Goal: Task Accomplishment & Management: Complete application form

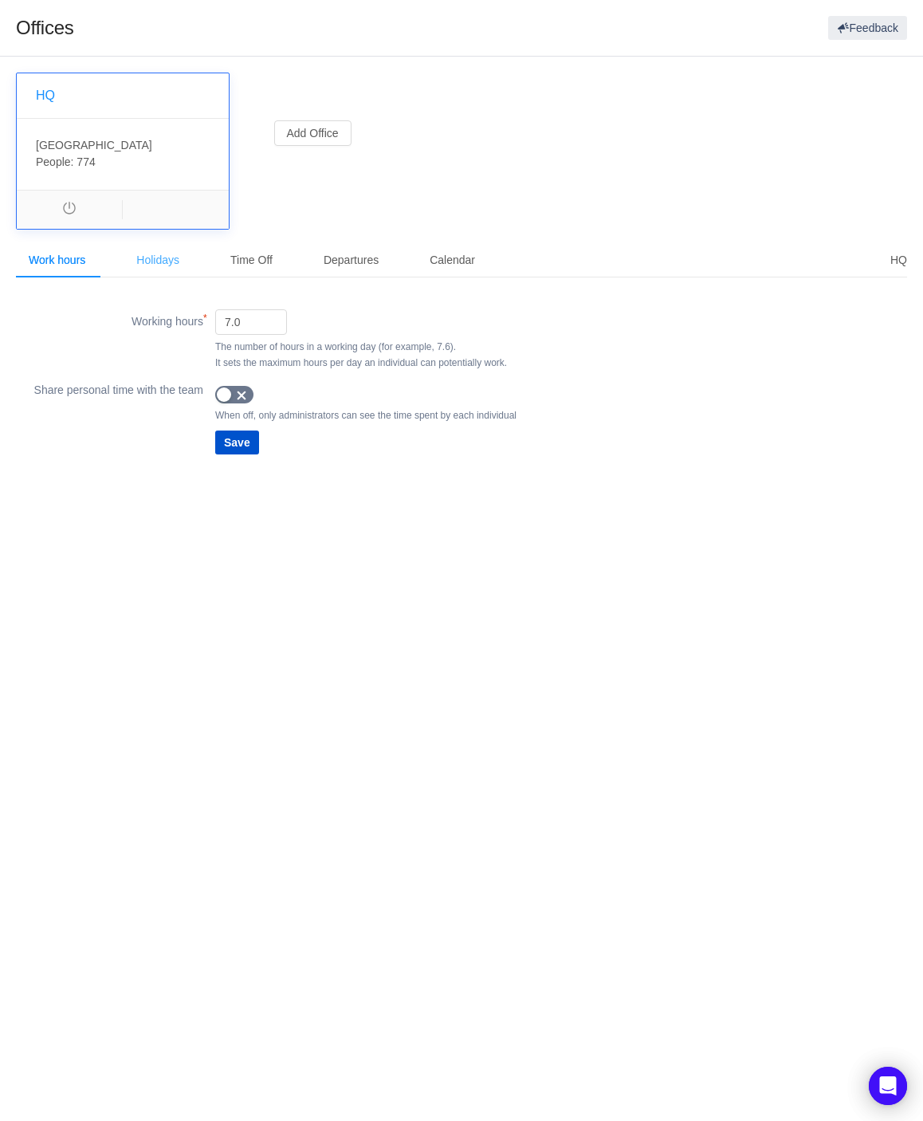
click at [163, 258] on div "Holidays" at bounding box center [158, 260] width 69 height 36
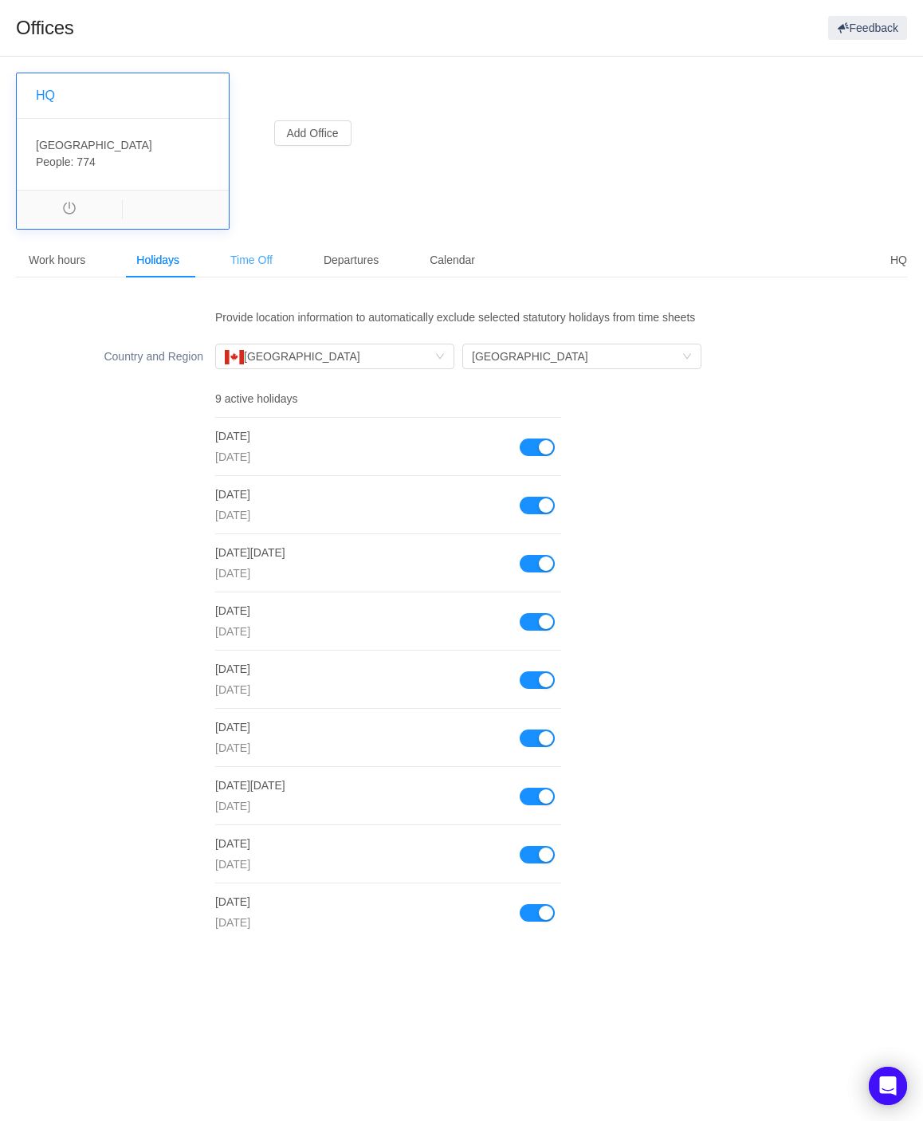
click at [258, 256] on div "Time Off" at bounding box center [252, 260] width 68 height 36
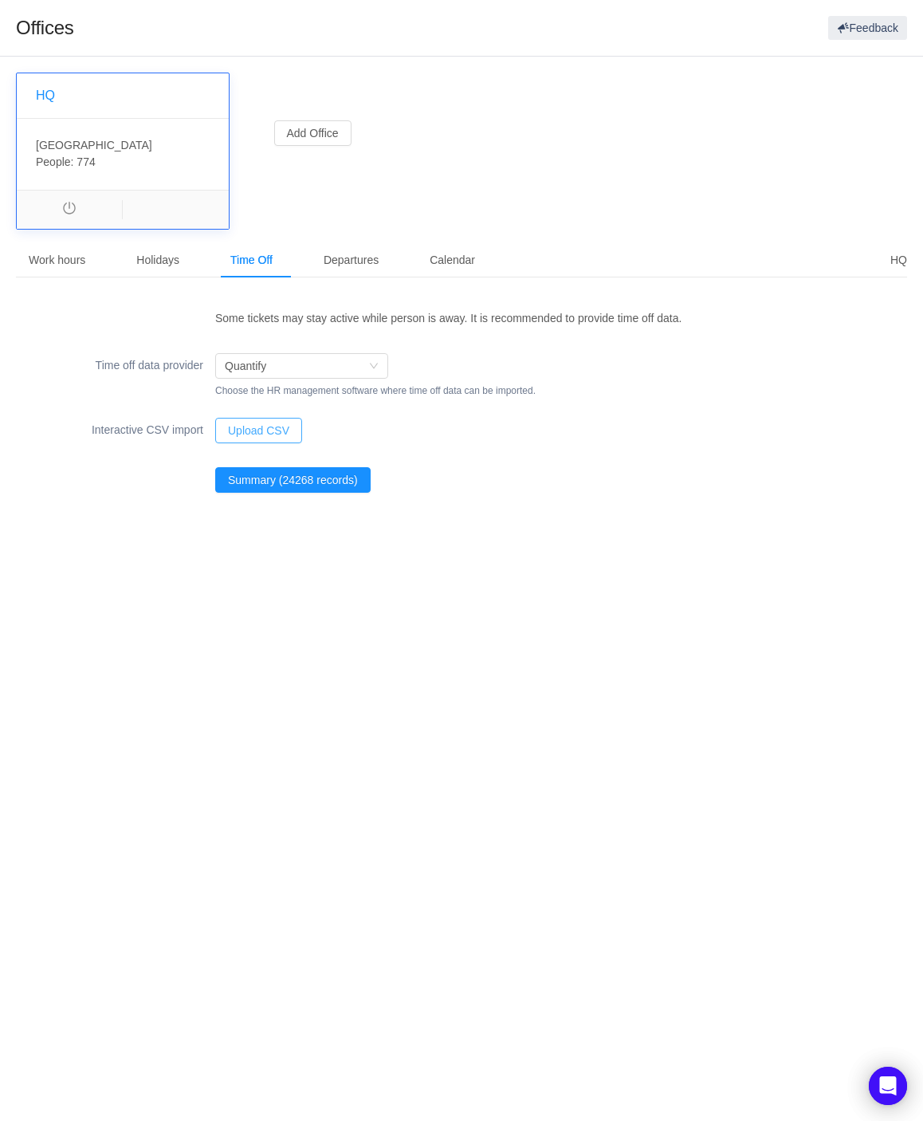
click at [282, 435] on button "Upload CSV" at bounding box center [258, 431] width 87 height 26
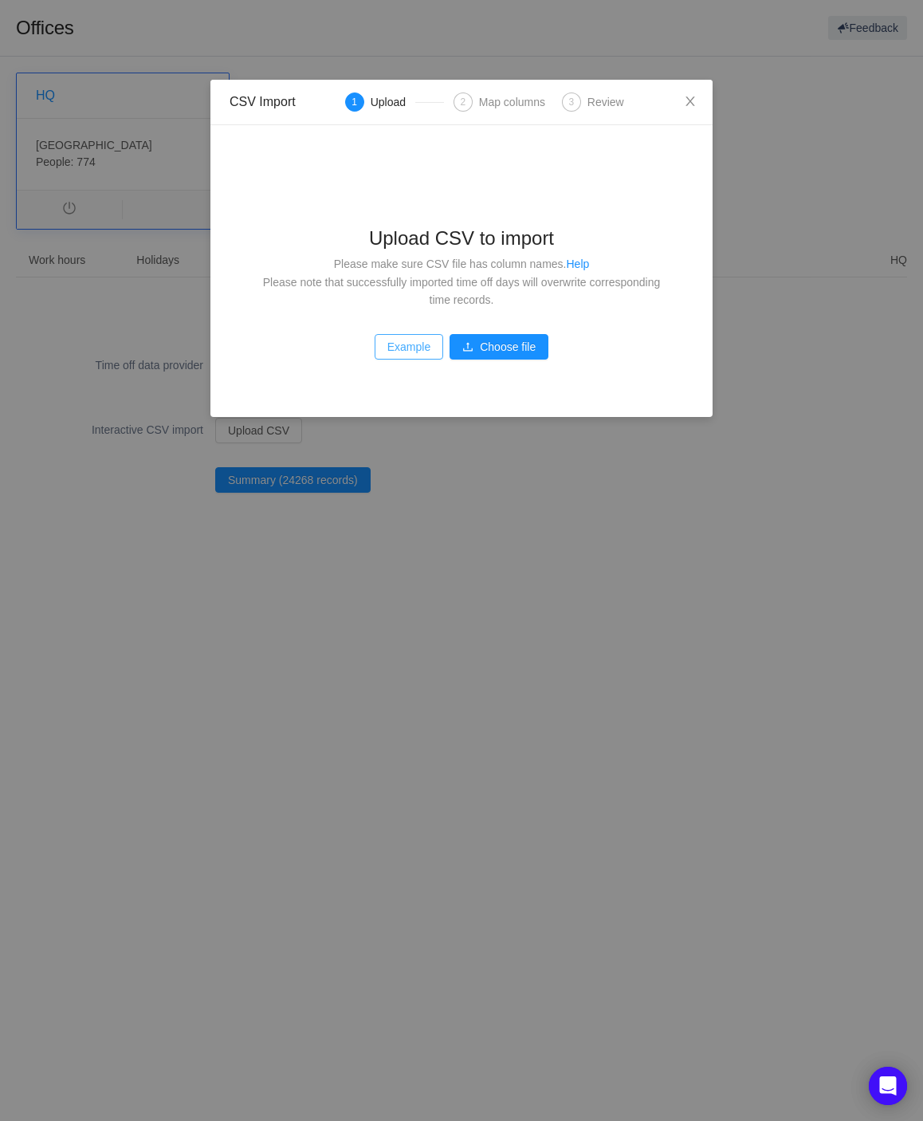
click at [428, 345] on button "Example" at bounding box center [409, 347] width 69 height 26
click at [489, 350] on button "Choose file" at bounding box center [499, 347] width 99 height 26
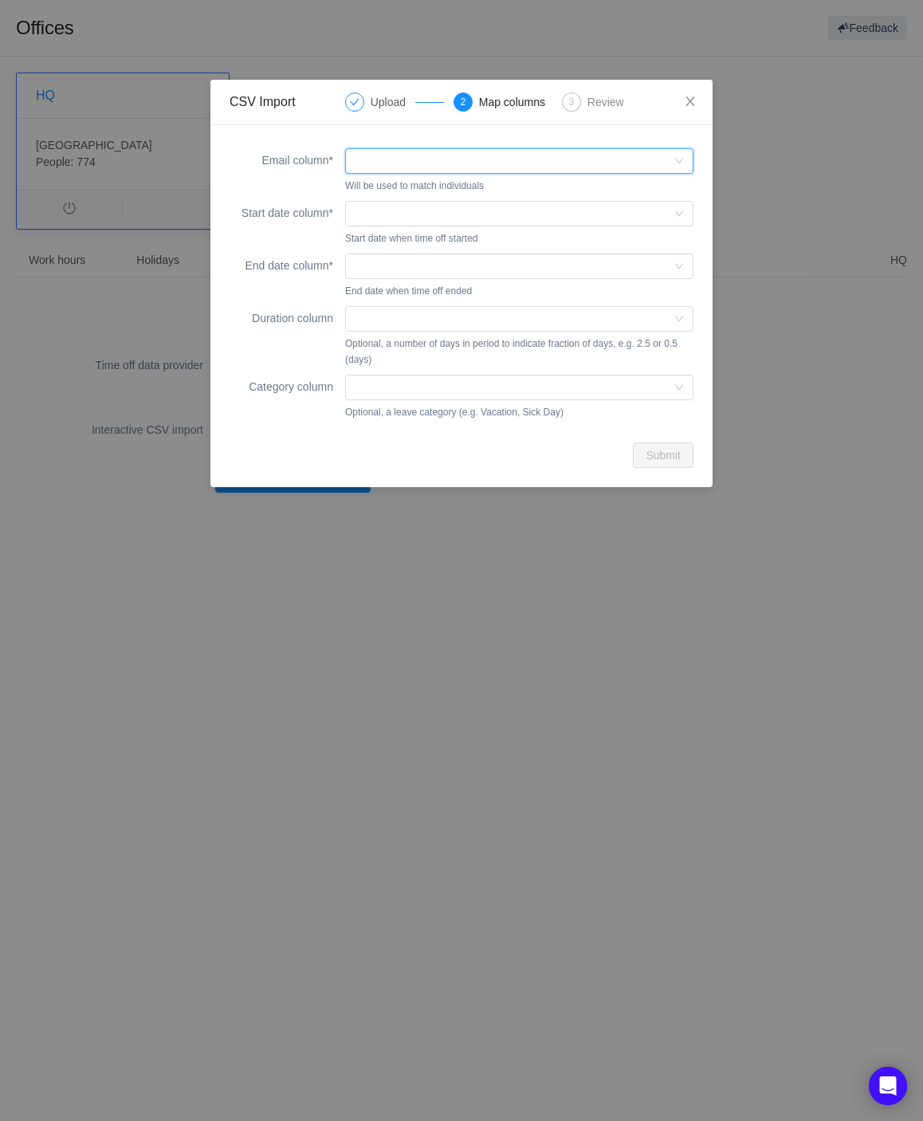
click at [419, 154] on div at bounding box center [514, 161] width 319 height 24
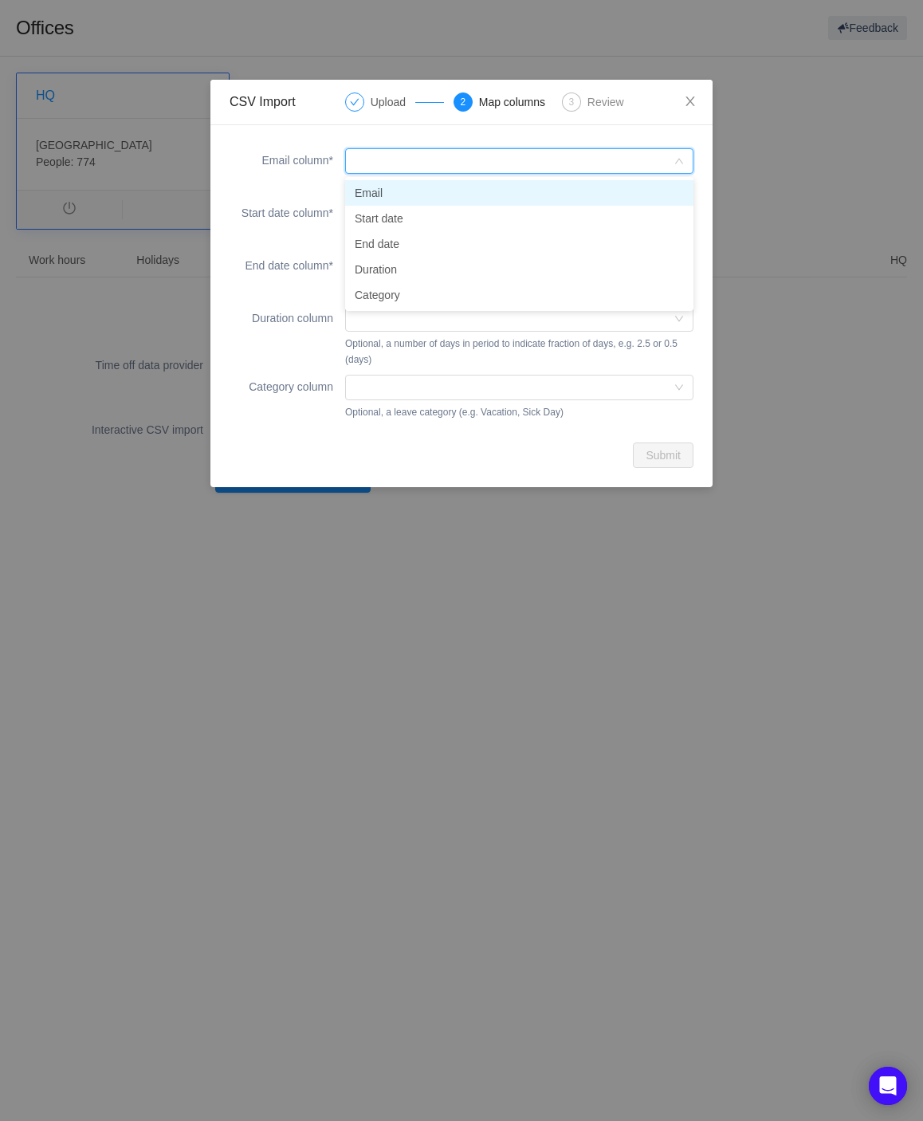
click at [409, 191] on li "Email" at bounding box center [519, 193] width 348 height 26
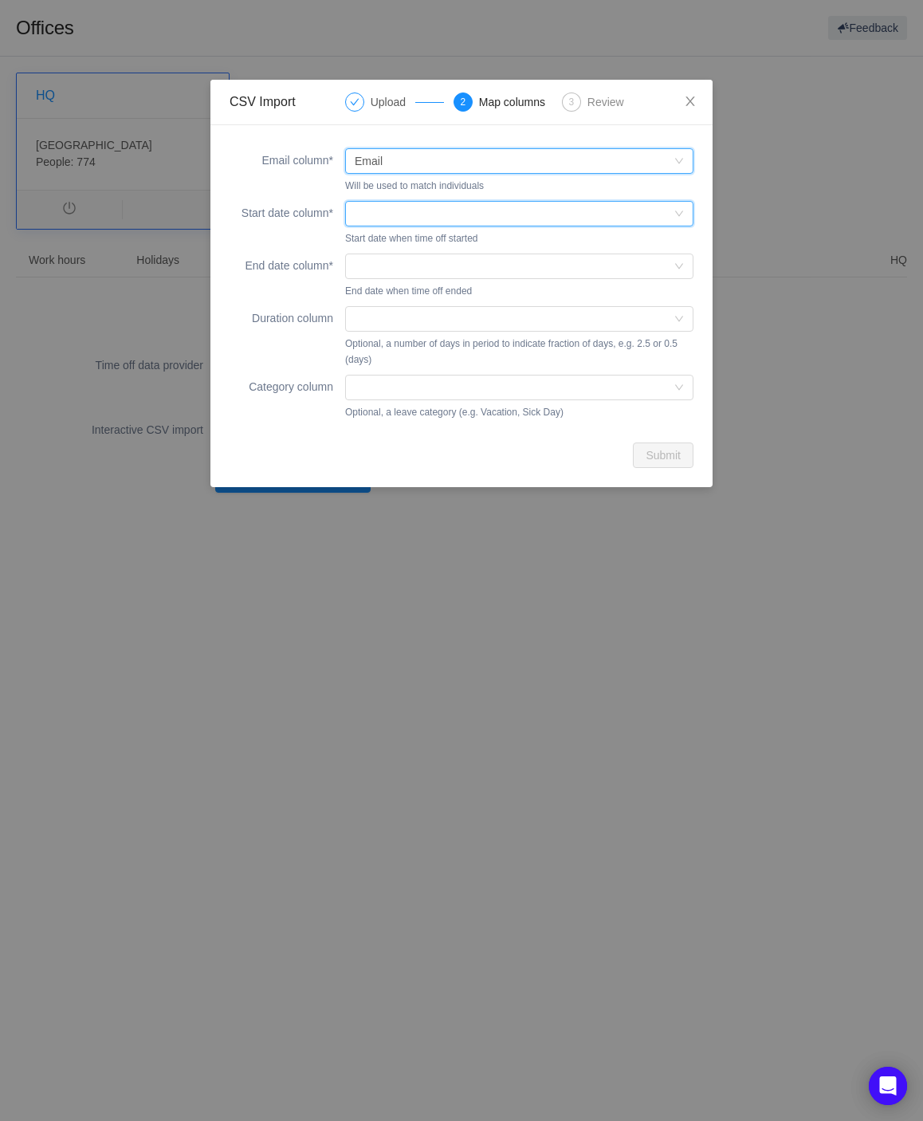
click at [406, 216] on div at bounding box center [514, 214] width 319 height 24
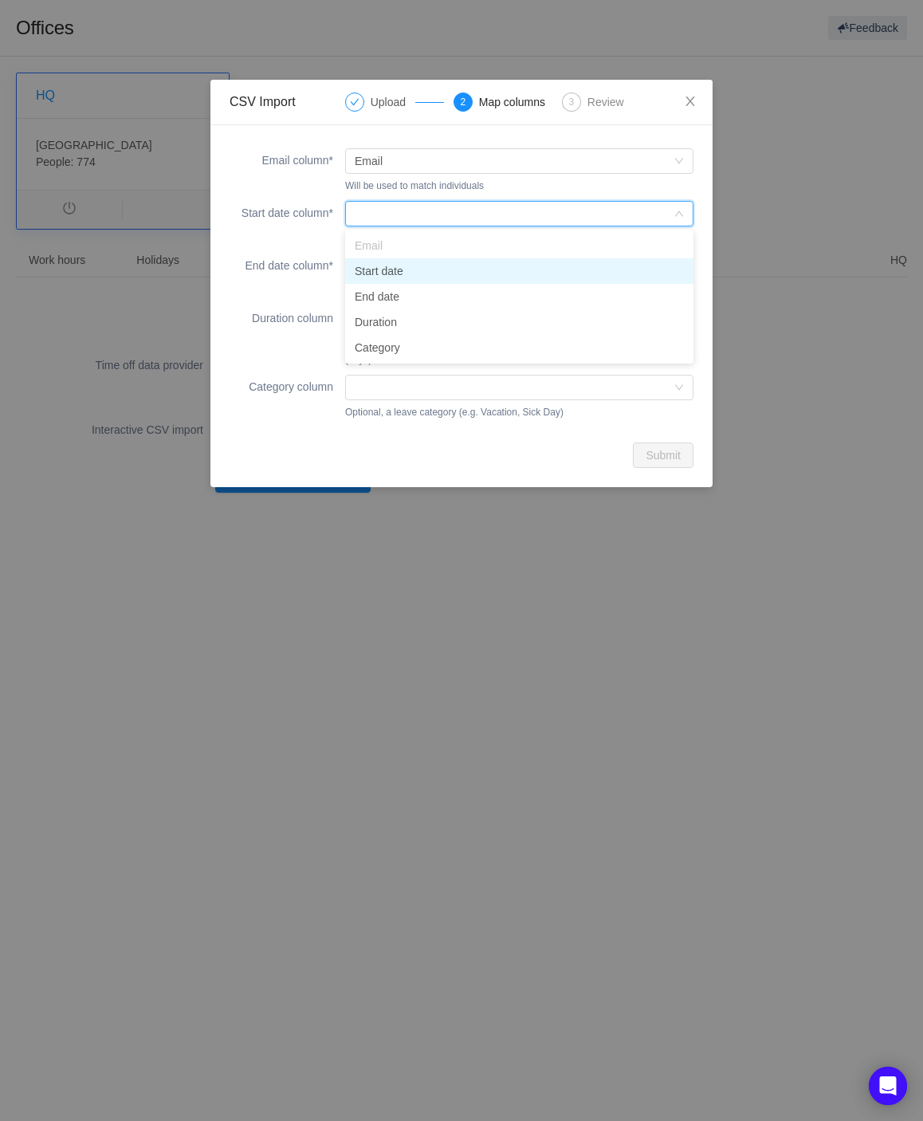
click at [399, 269] on li "Start date" at bounding box center [519, 271] width 348 height 26
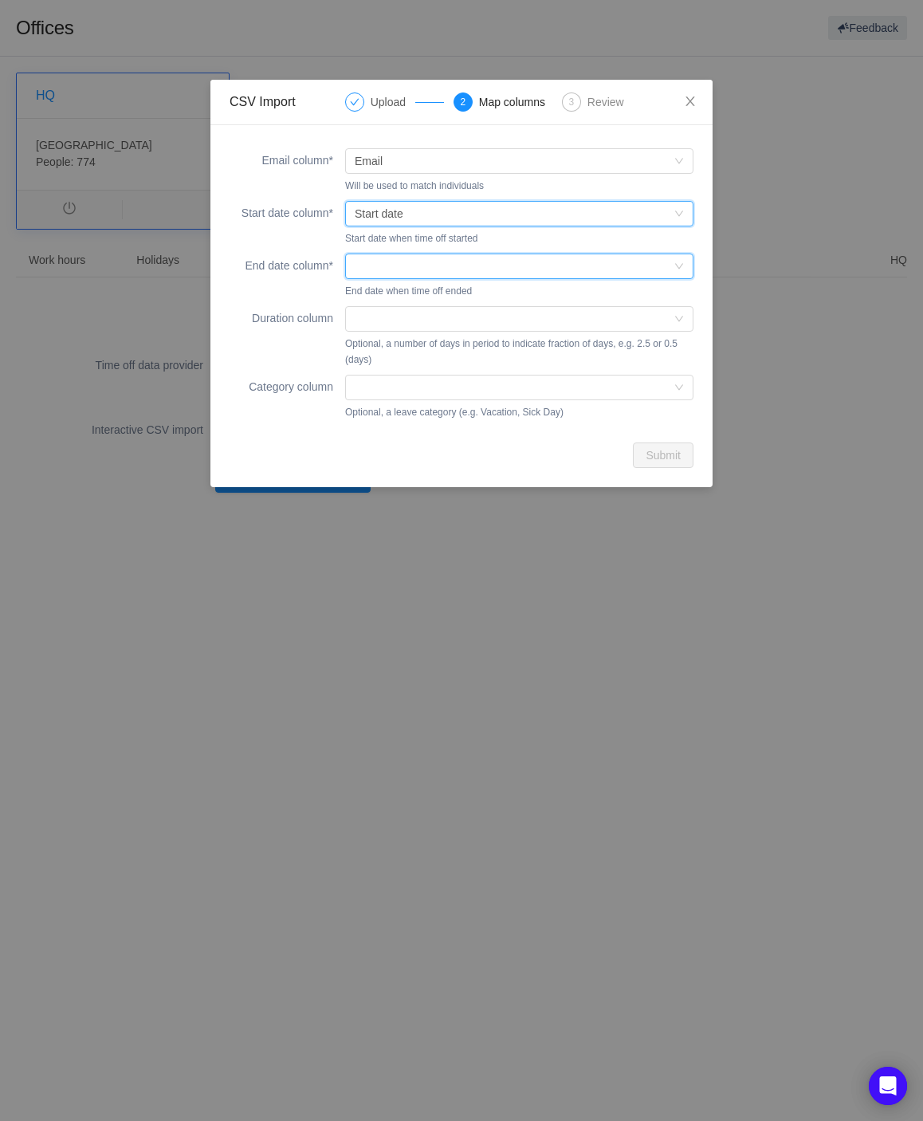
click at [379, 273] on div at bounding box center [514, 266] width 319 height 24
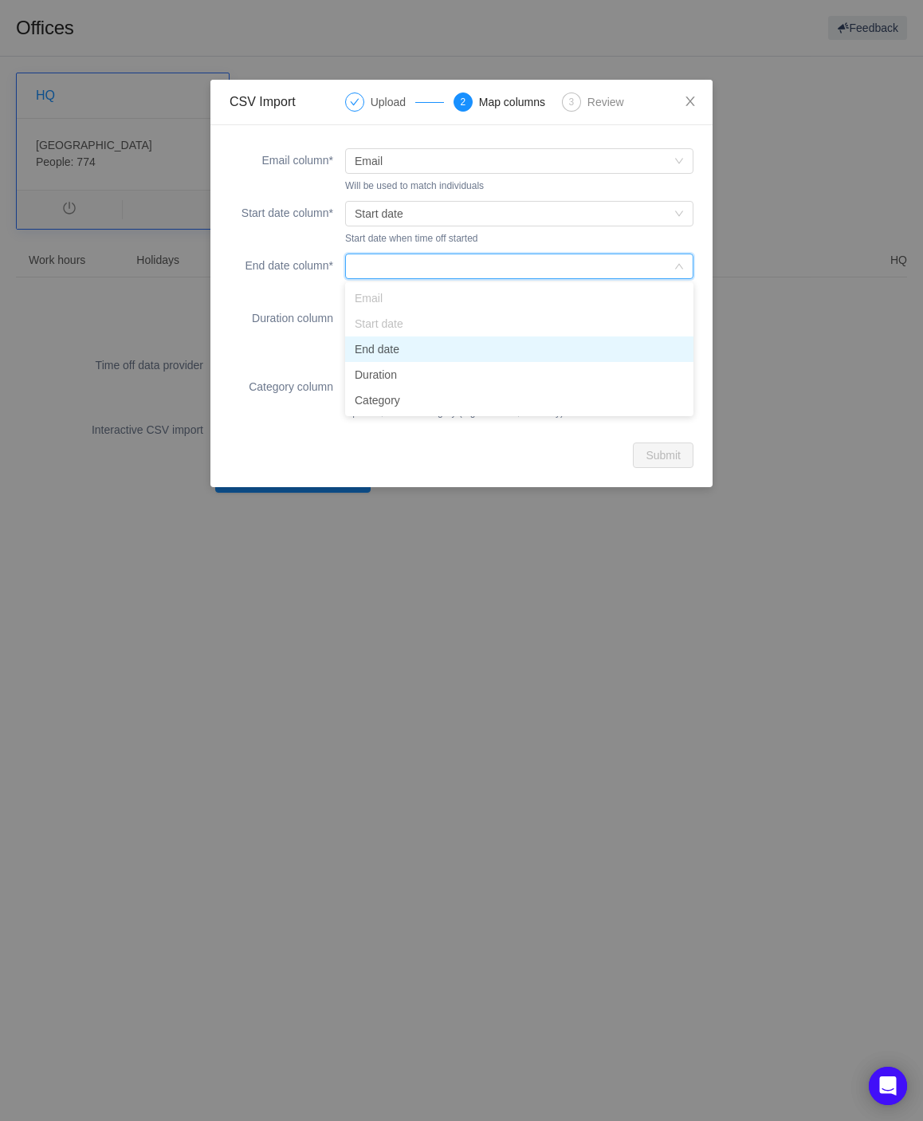
click at [406, 352] on li "End date" at bounding box center [519, 349] width 348 height 26
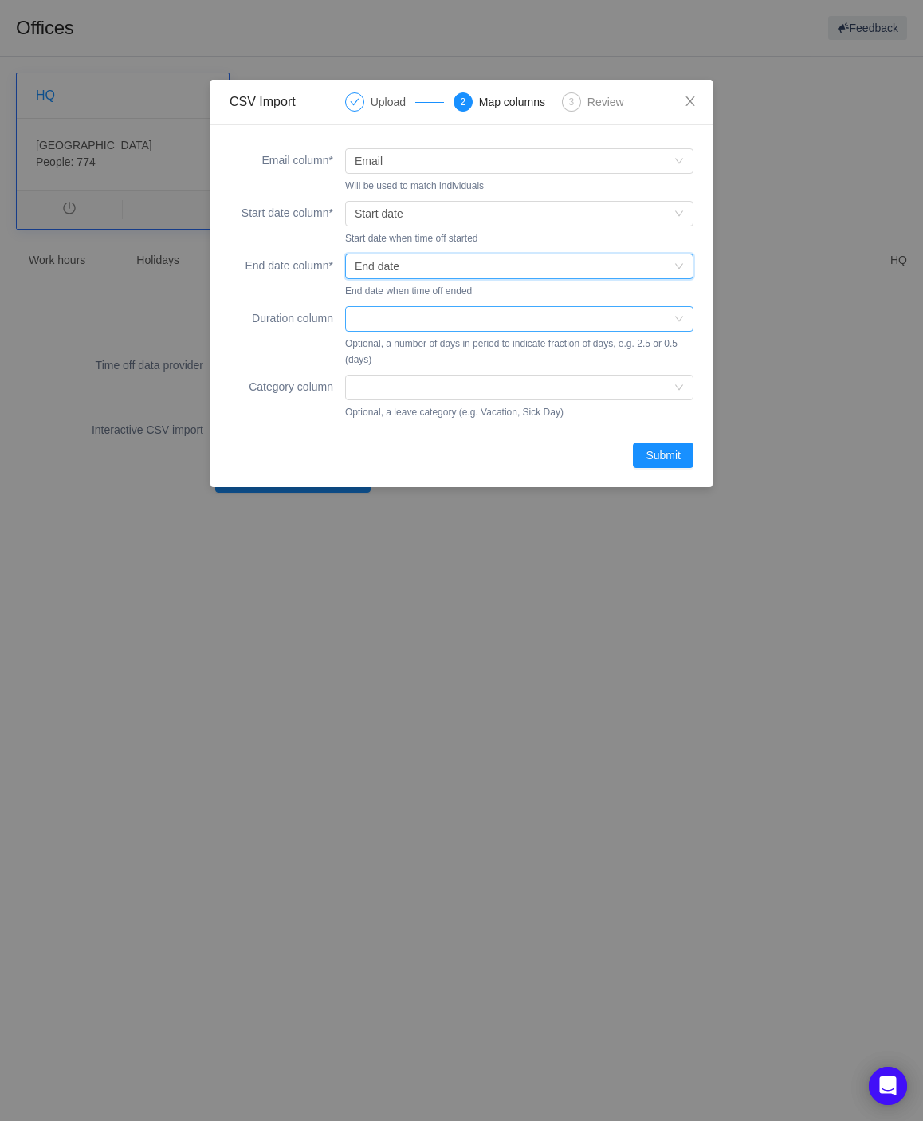
click at [404, 323] on div at bounding box center [514, 319] width 319 height 24
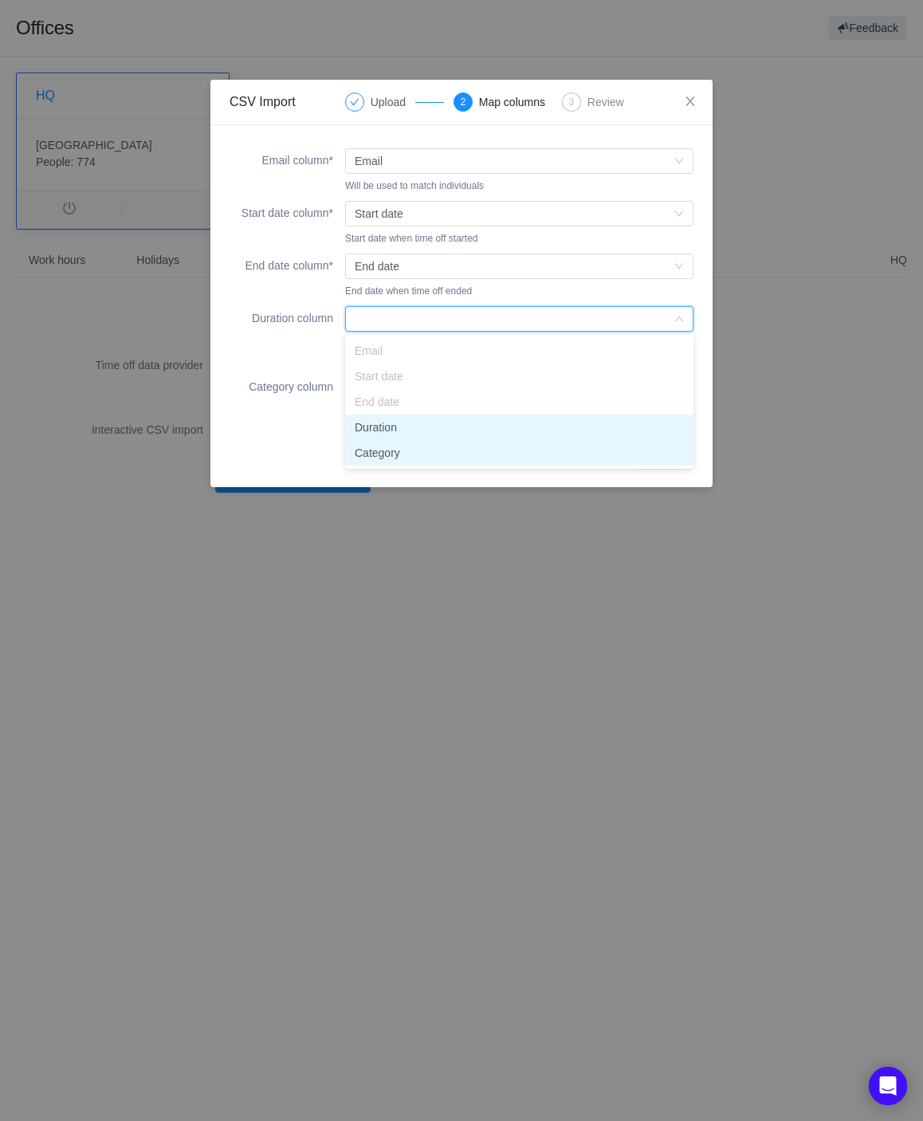
click at [406, 433] on li "Duration" at bounding box center [519, 428] width 348 height 26
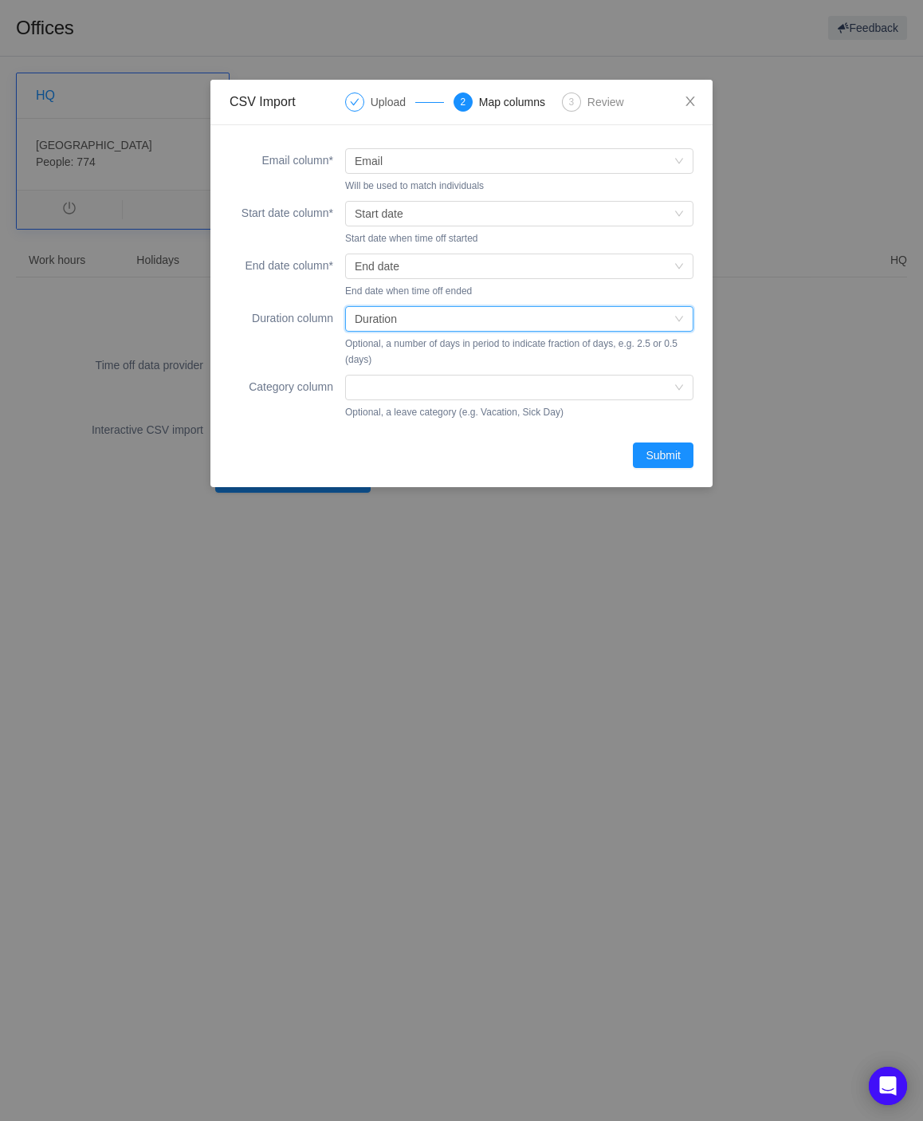
click at [407, 401] on div "Category column Invalid value Optional, a leave category (e.g. Vacation, Sick D…" at bounding box center [462, 398] width 464 height 52
click at [403, 383] on div at bounding box center [514, 388] width 319 height 24
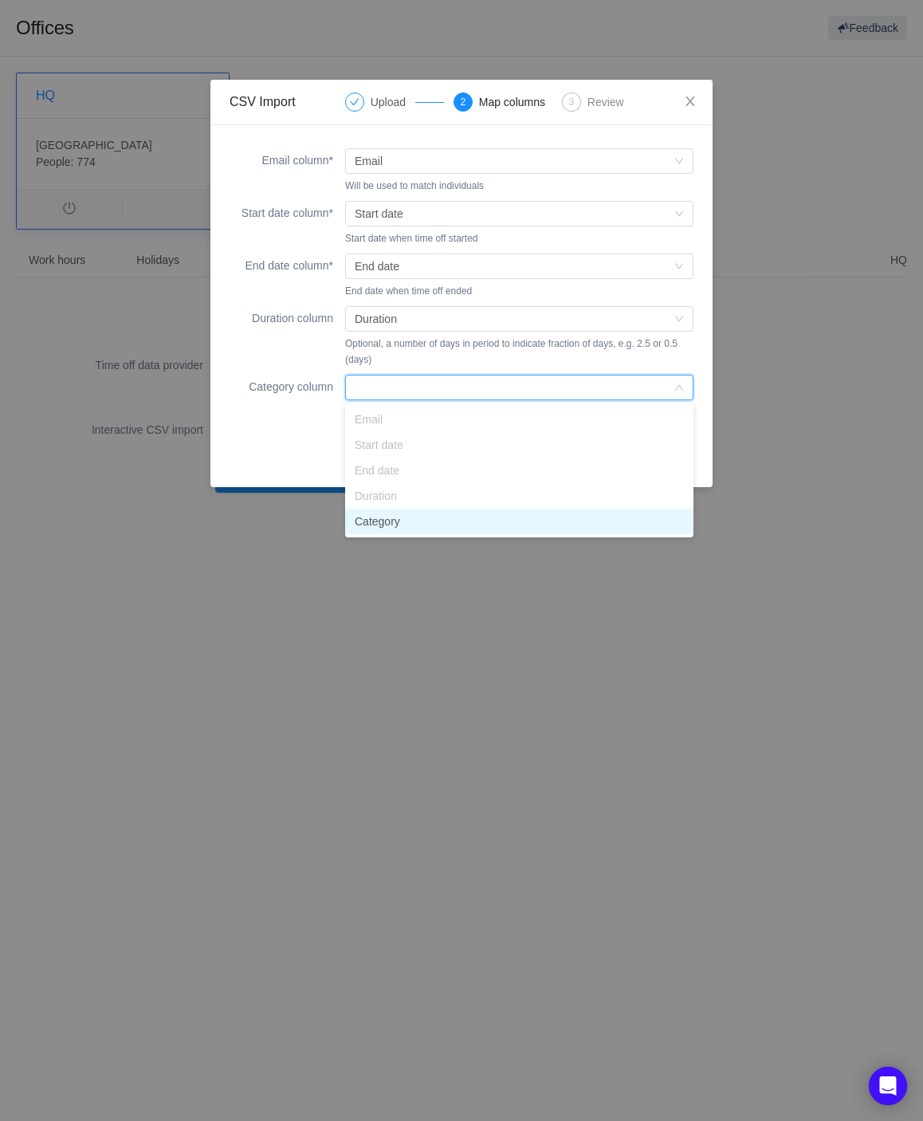
click at [400, 518] on li "Category" at bounding box center [519, 522] width 348 height 26
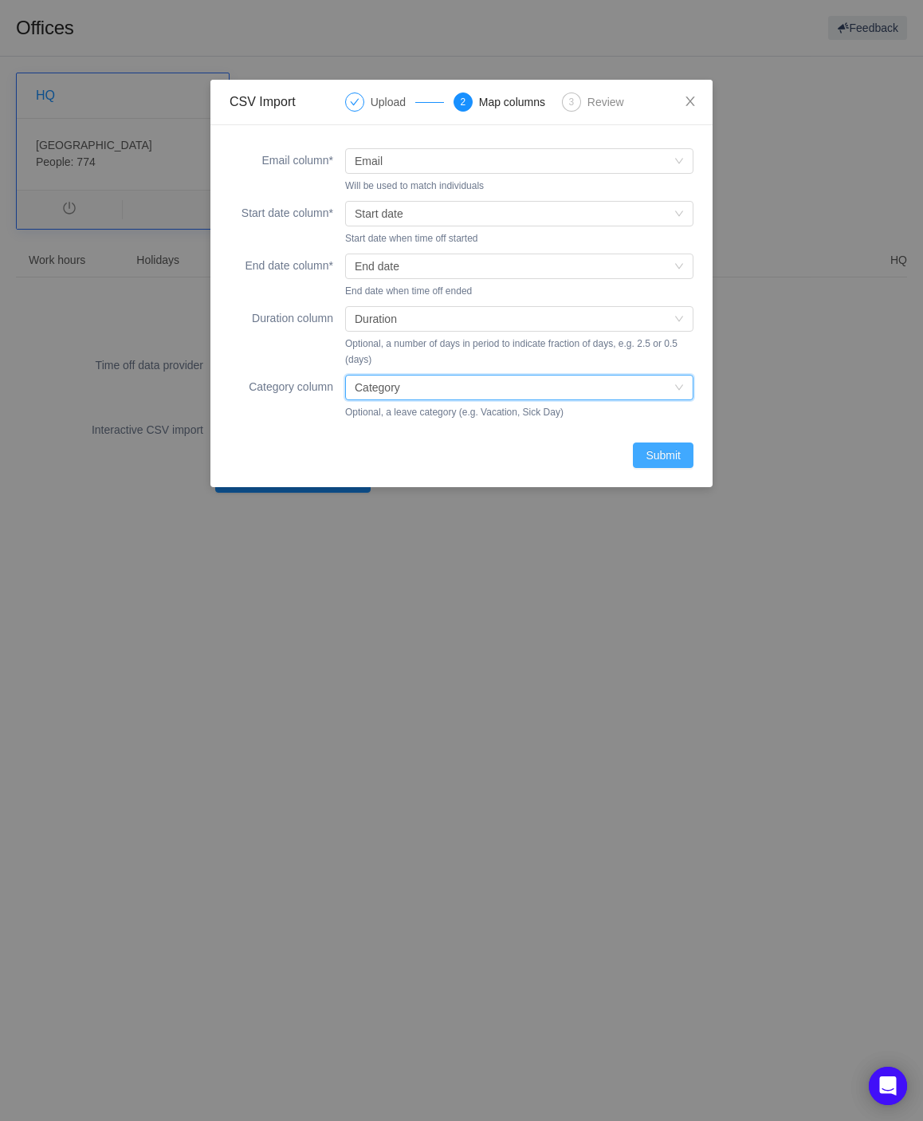
click at [658, 450] on button "Submit" at bounding box center [663, 455] width 61 height 26
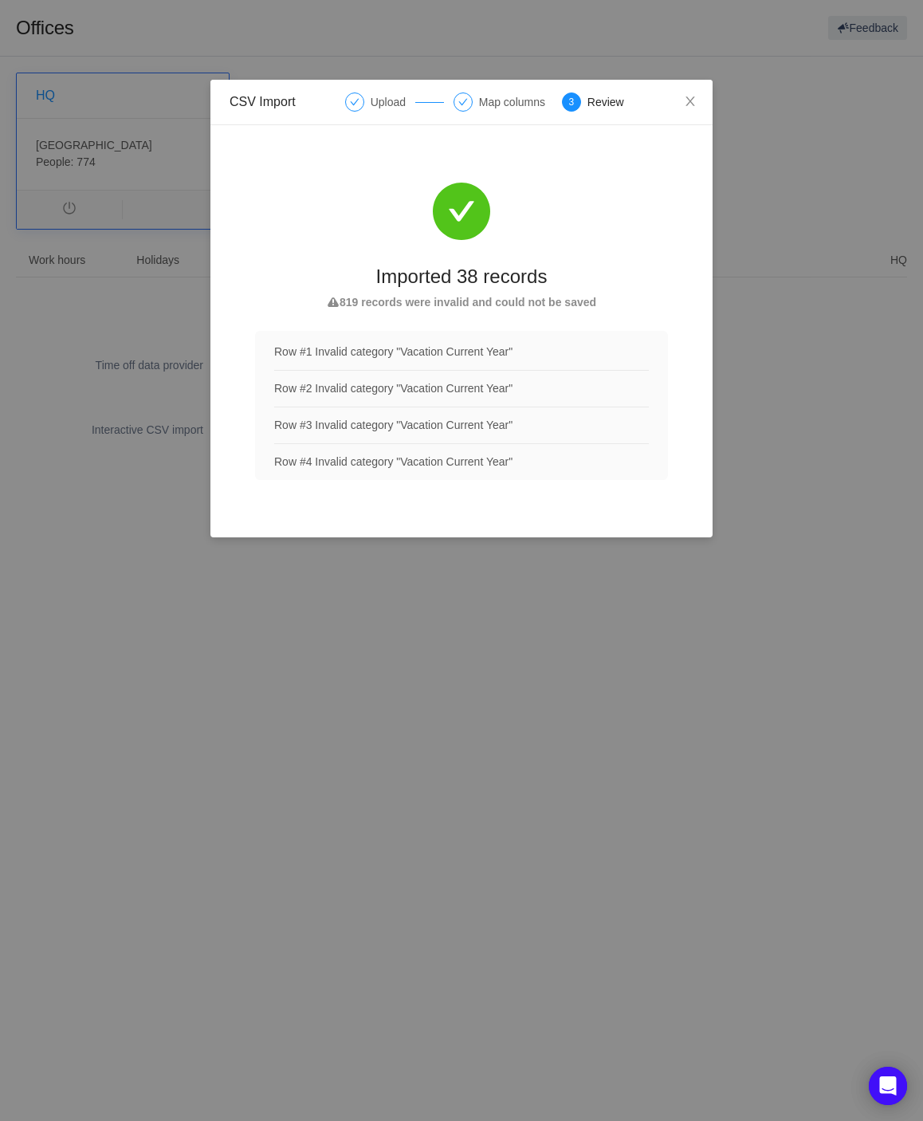
click at [478, 376] on li "Row #2 Invalid category "Vacation Current Year"" at bounding box center [461, 389] width 375 height 37
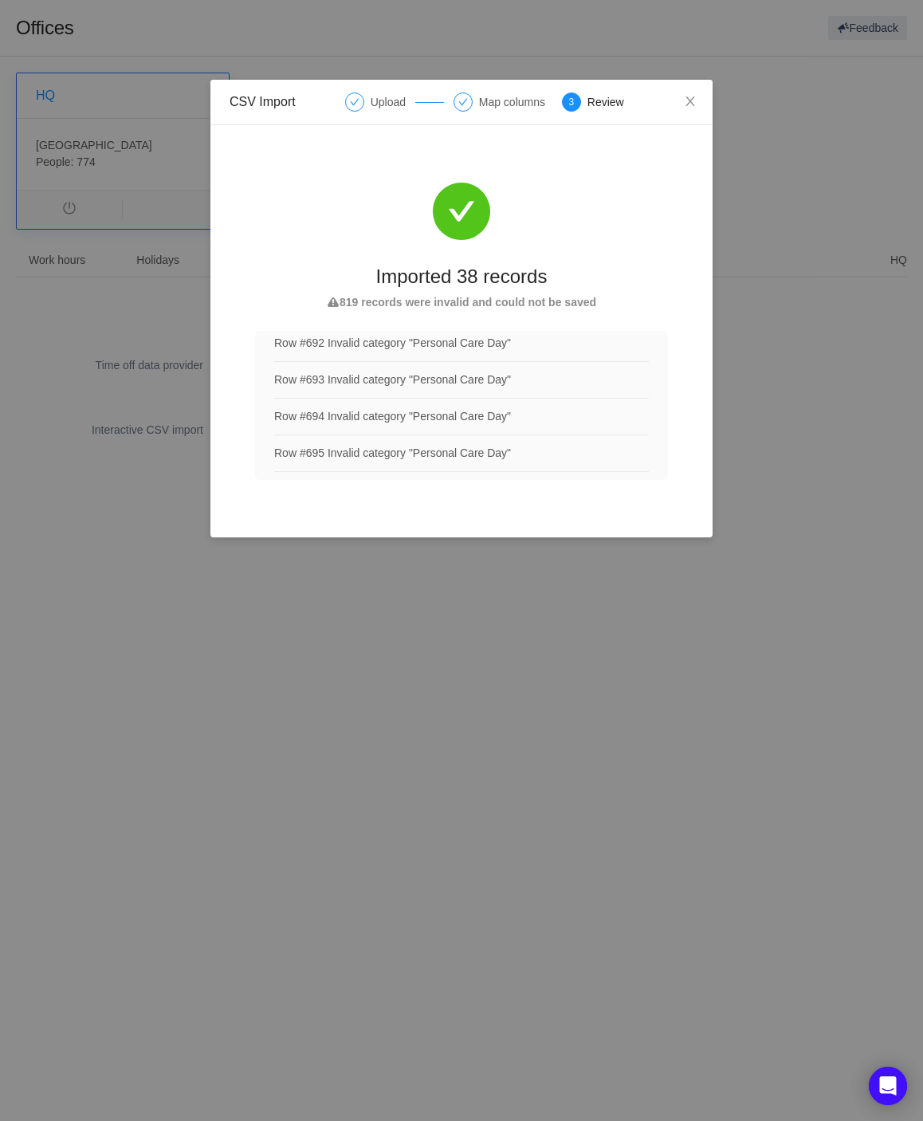
scroll to position [29909, 0]
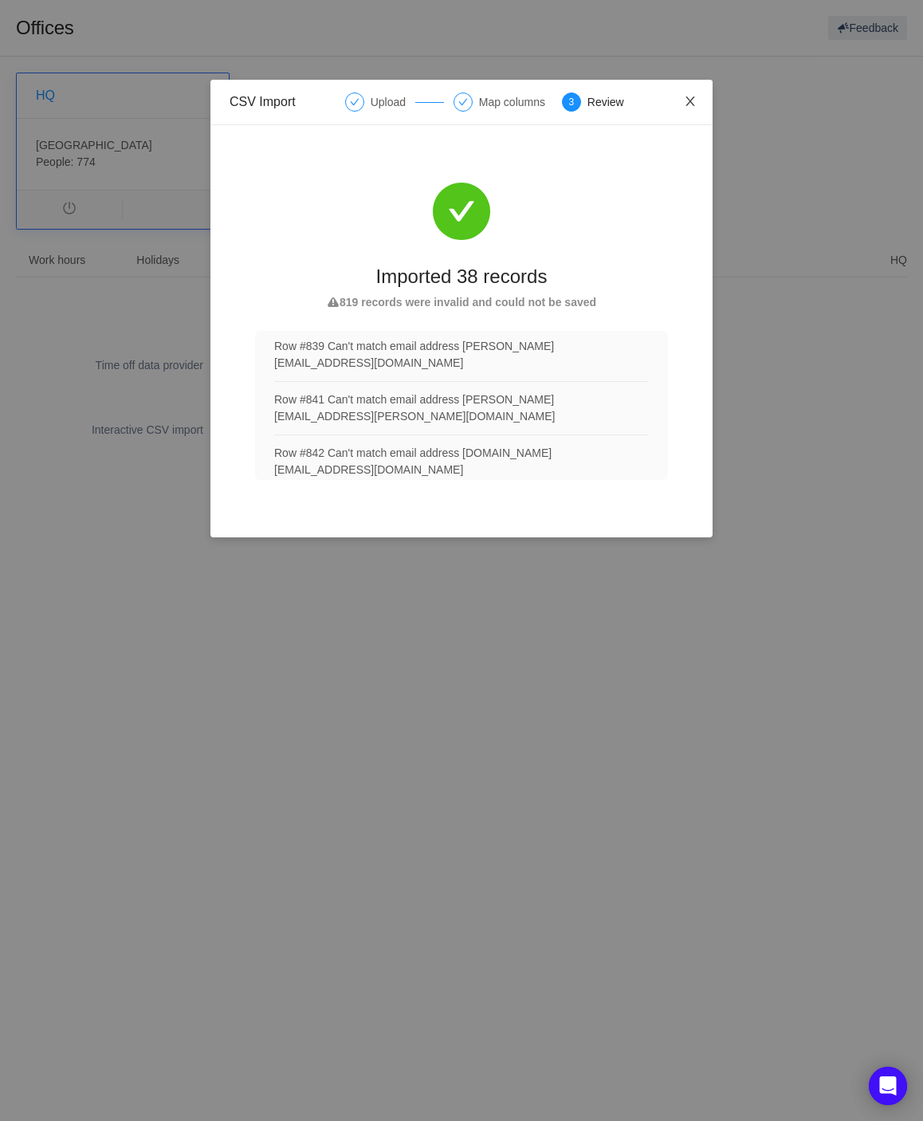
click at [693, 104] on icon "icon: close" at bounding box center [690, 101] width 9 height 10
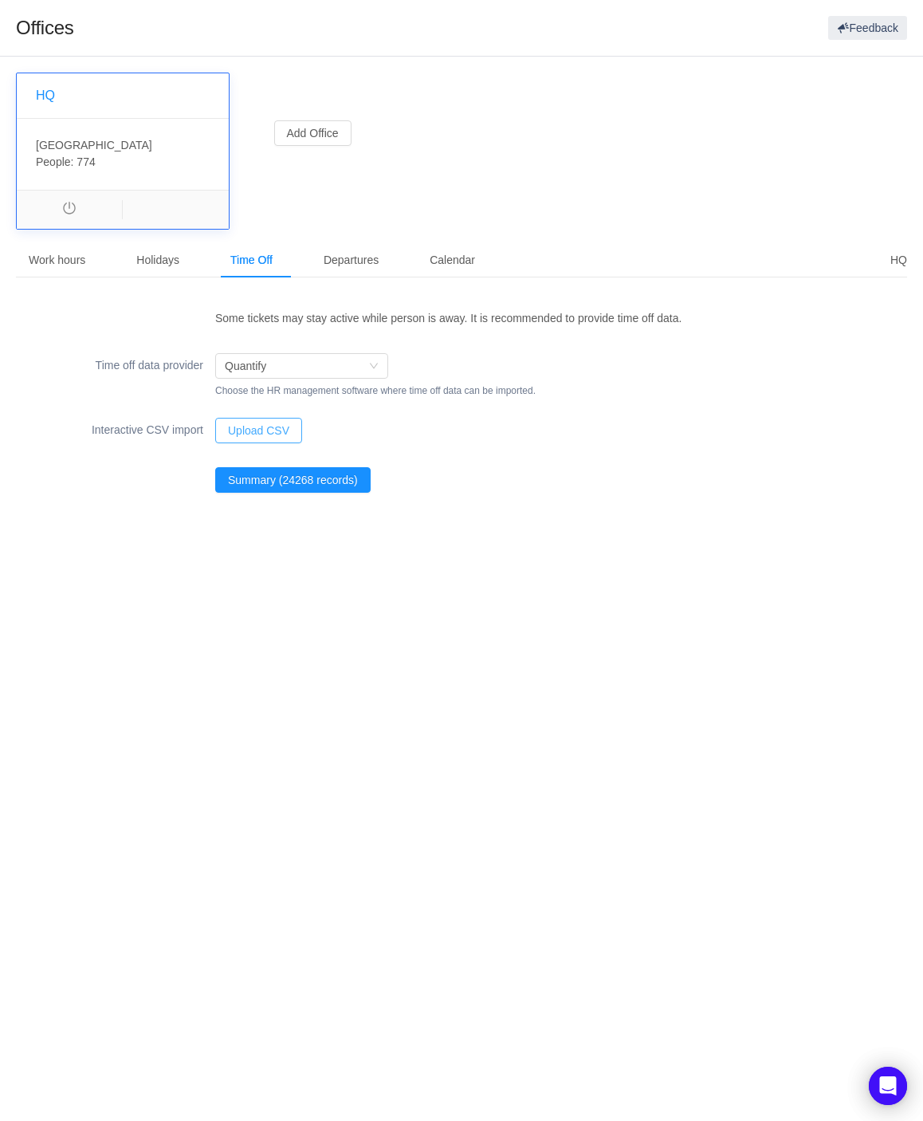
click at [258, 429] on button "Upload CSV" at bounding box center [258, 431] width 87 height 26
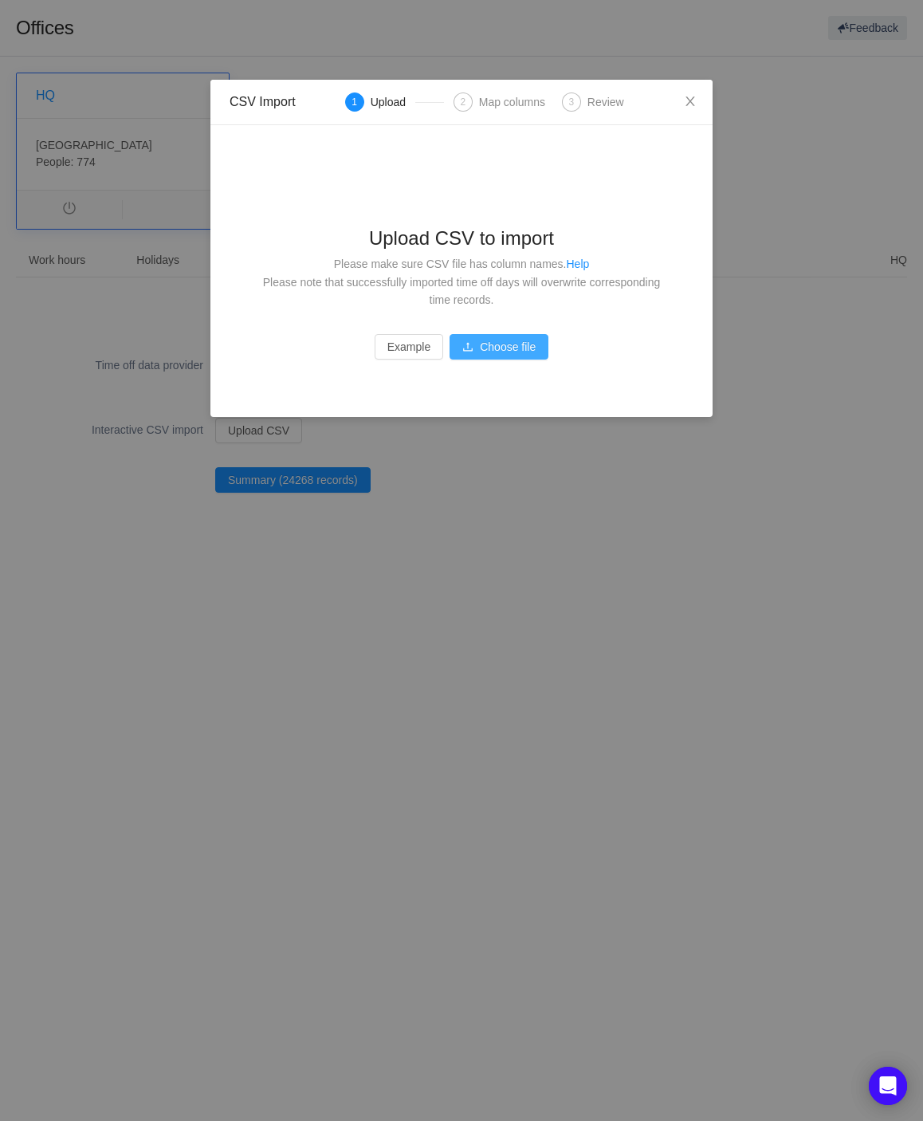
click at [483, 355] on button "Choose file" at bounding box center [499, 347] width 99 height 26
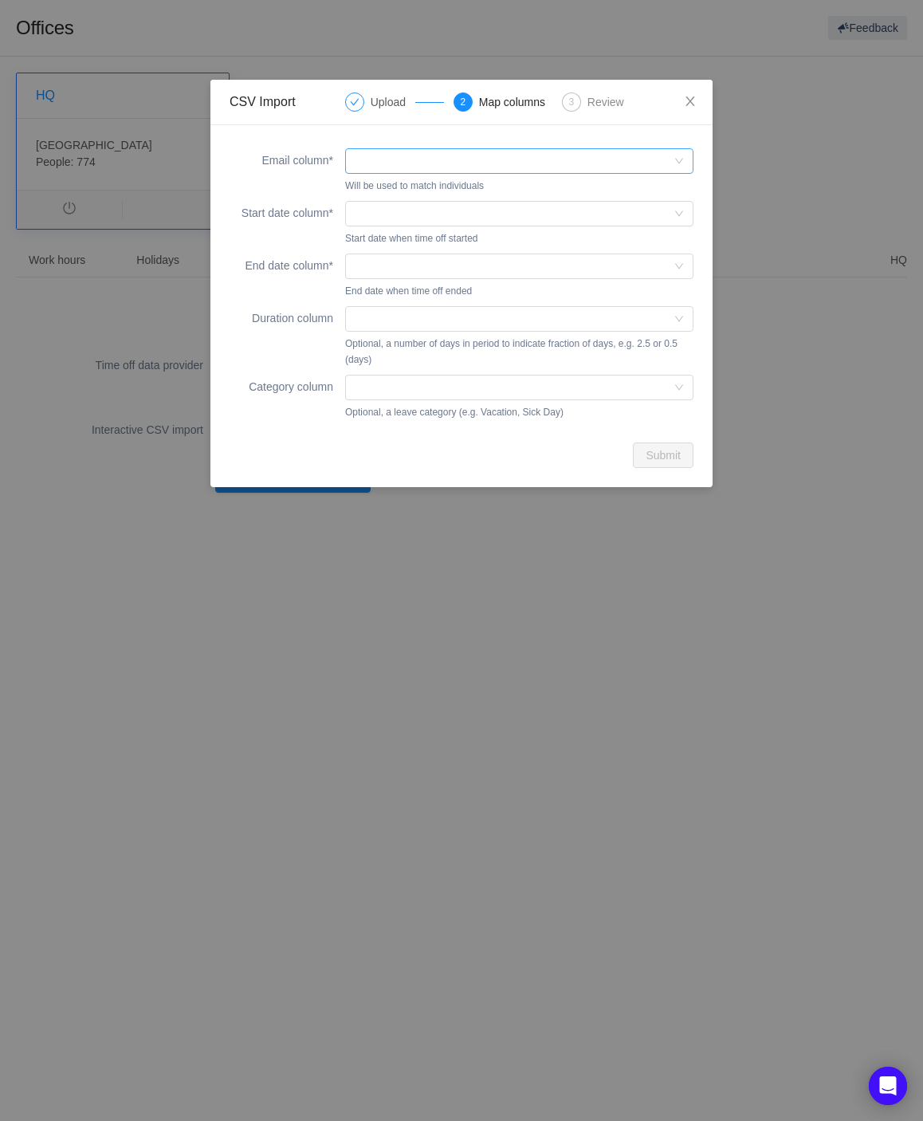
click at [387, 169] on div at bounding box center [514, 161] width 319 height 24
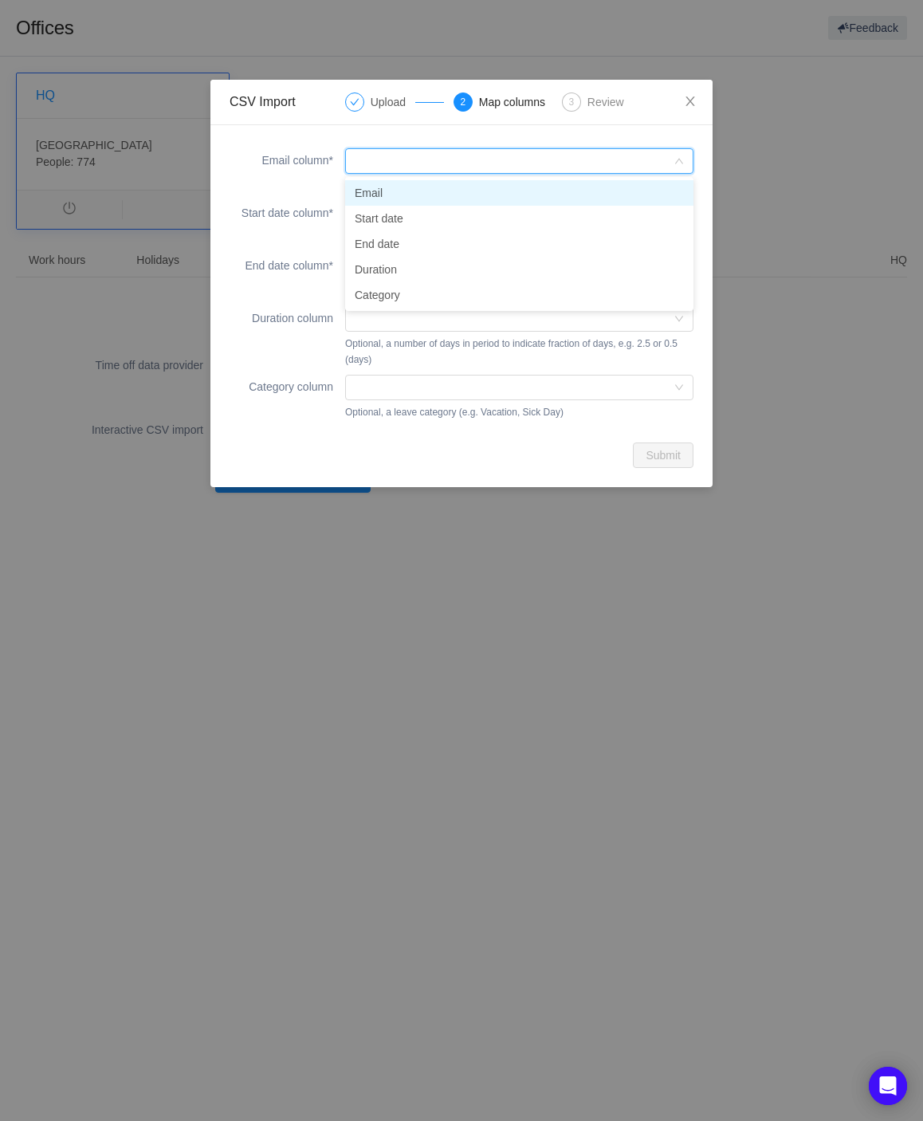
click at [384, 191] on li "Email" at bounding box center [519, 193] width 348 height 26
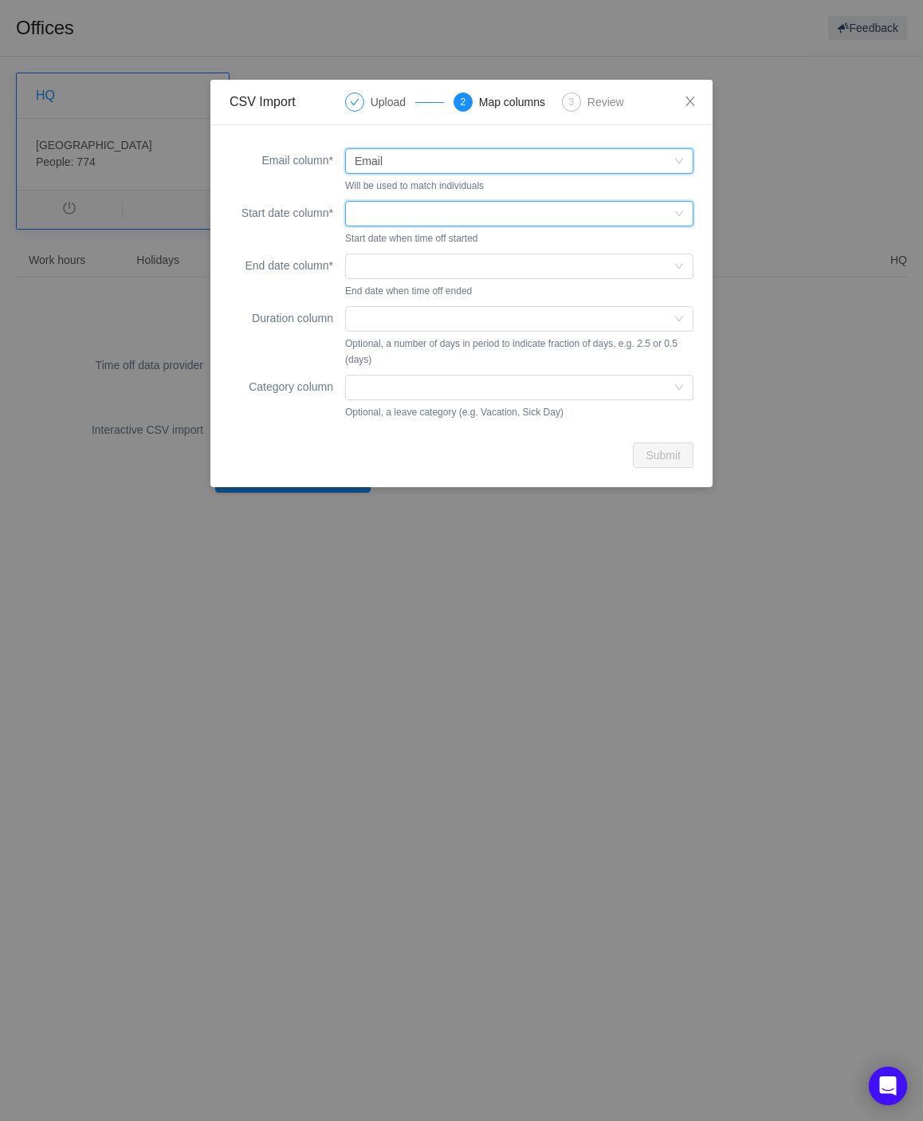
click at [383, 216] on div at bounding box center [514, 214] width 319 height 24
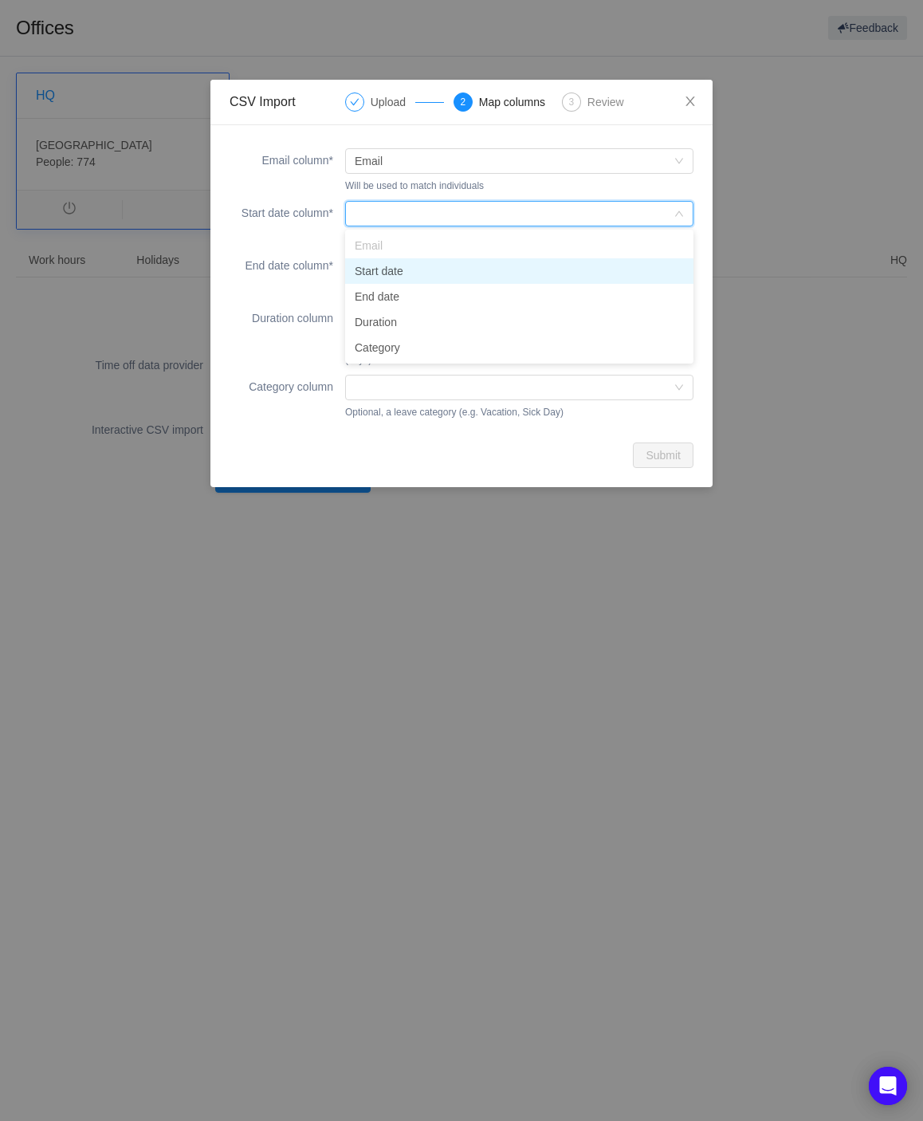
click at [387, 265] on li "Start date" at bounding box center [519, 271] width 348 height 26
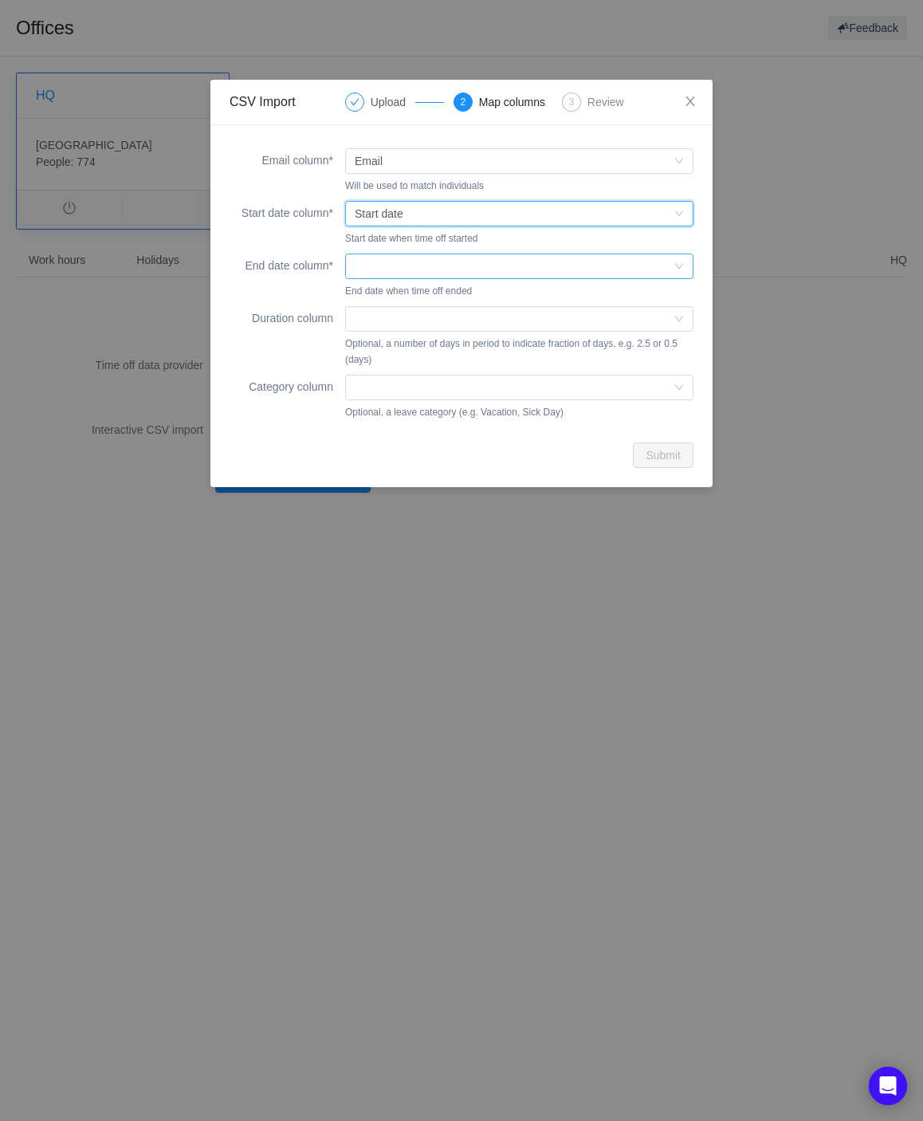
click at [387, 264] on div at bounding box center [514, 266] width 319 height 24
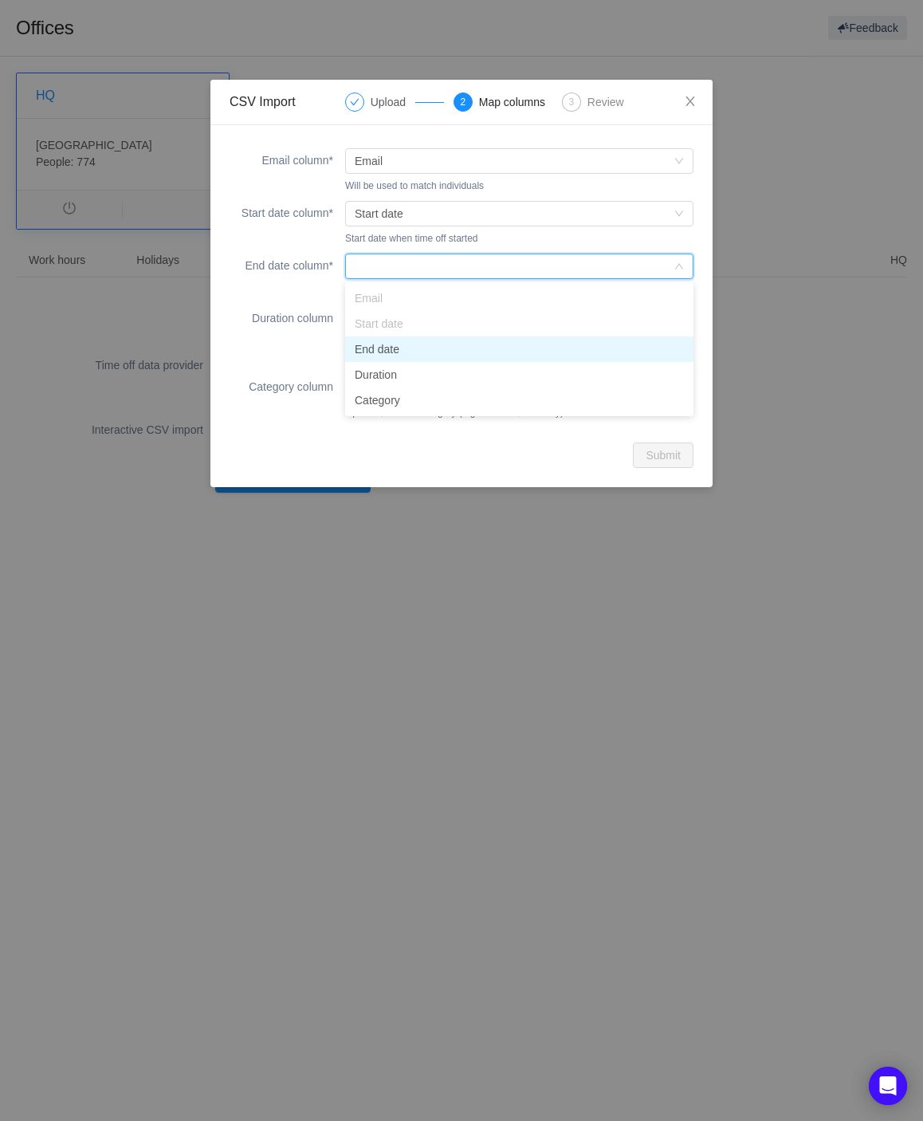
click at [386, 342] on li "End date" at bounding box center [519, 349] width 348 height 26
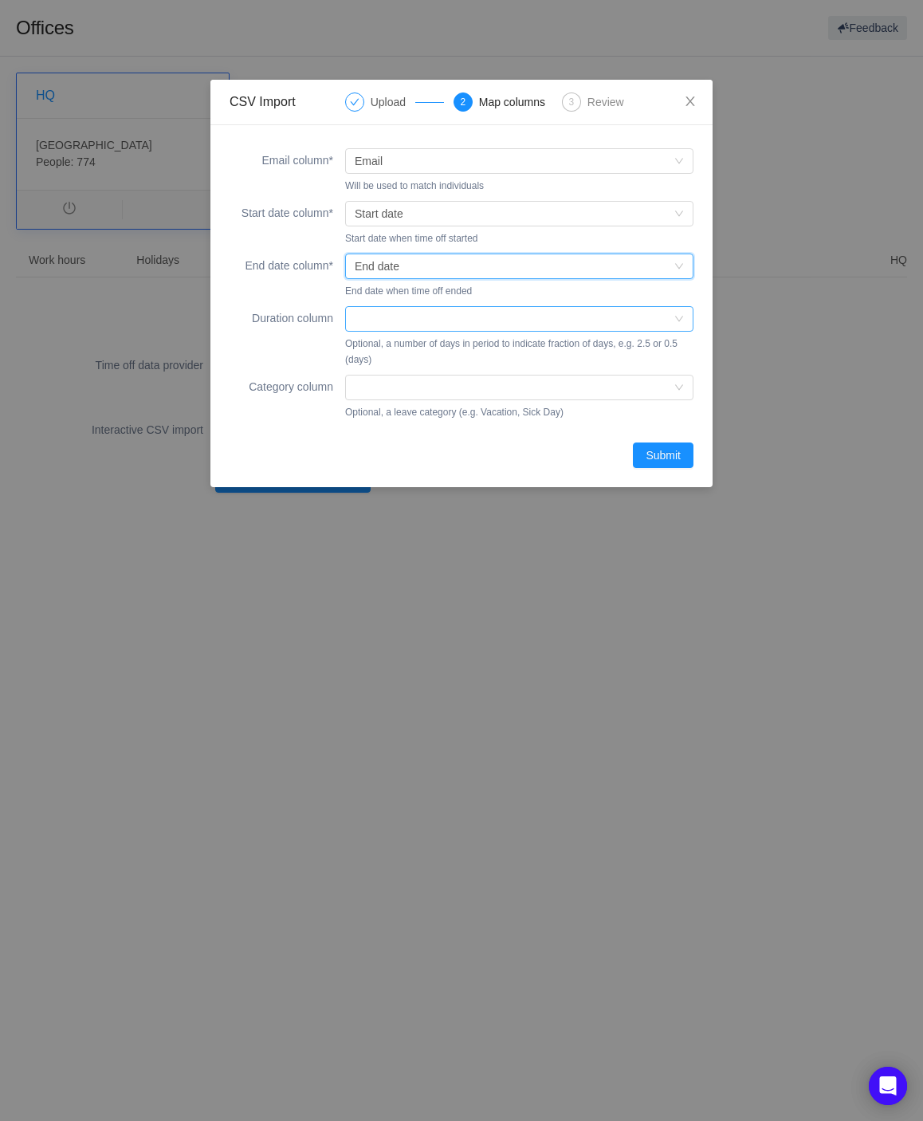
click at [386, 310] on div at bounding box center [514, 319] width 319 height 24
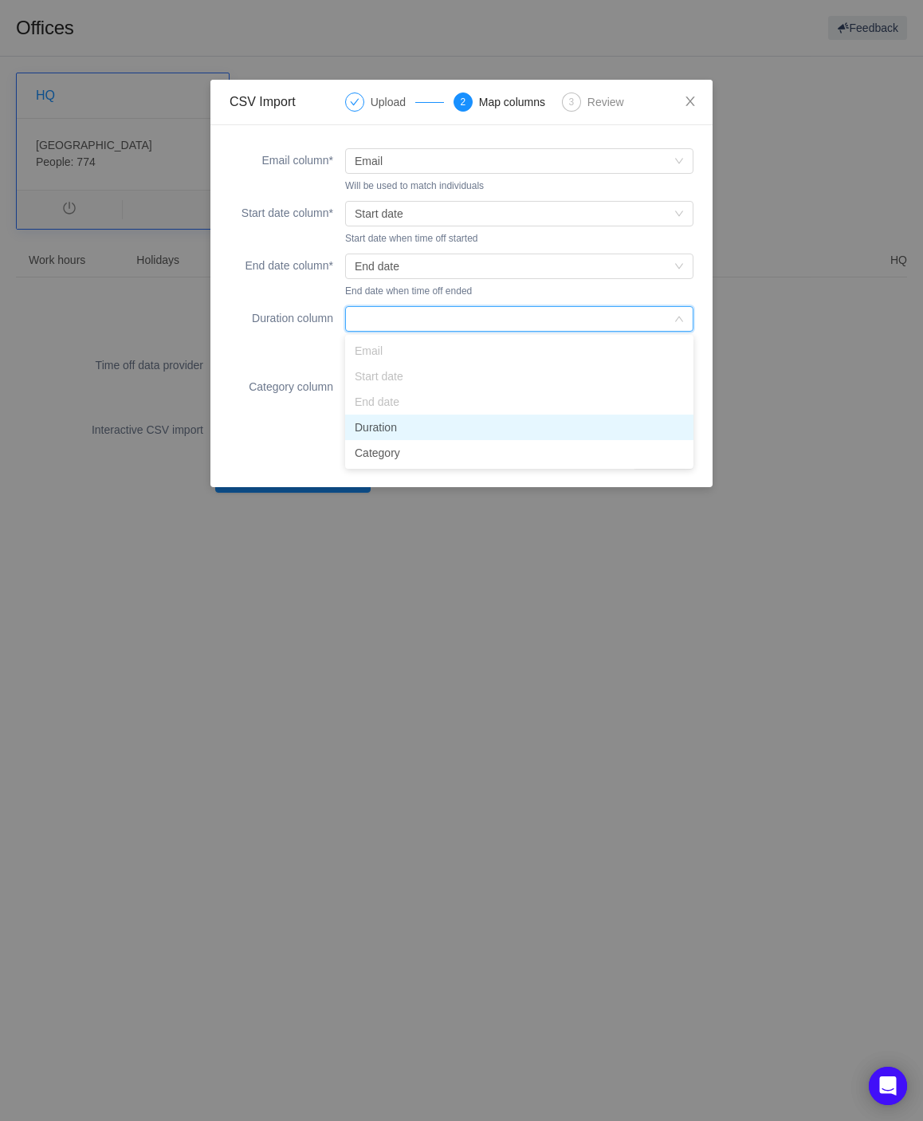
click at [387, 419] on li "Duration" at bounding box center [519, 428] width 348 height 26
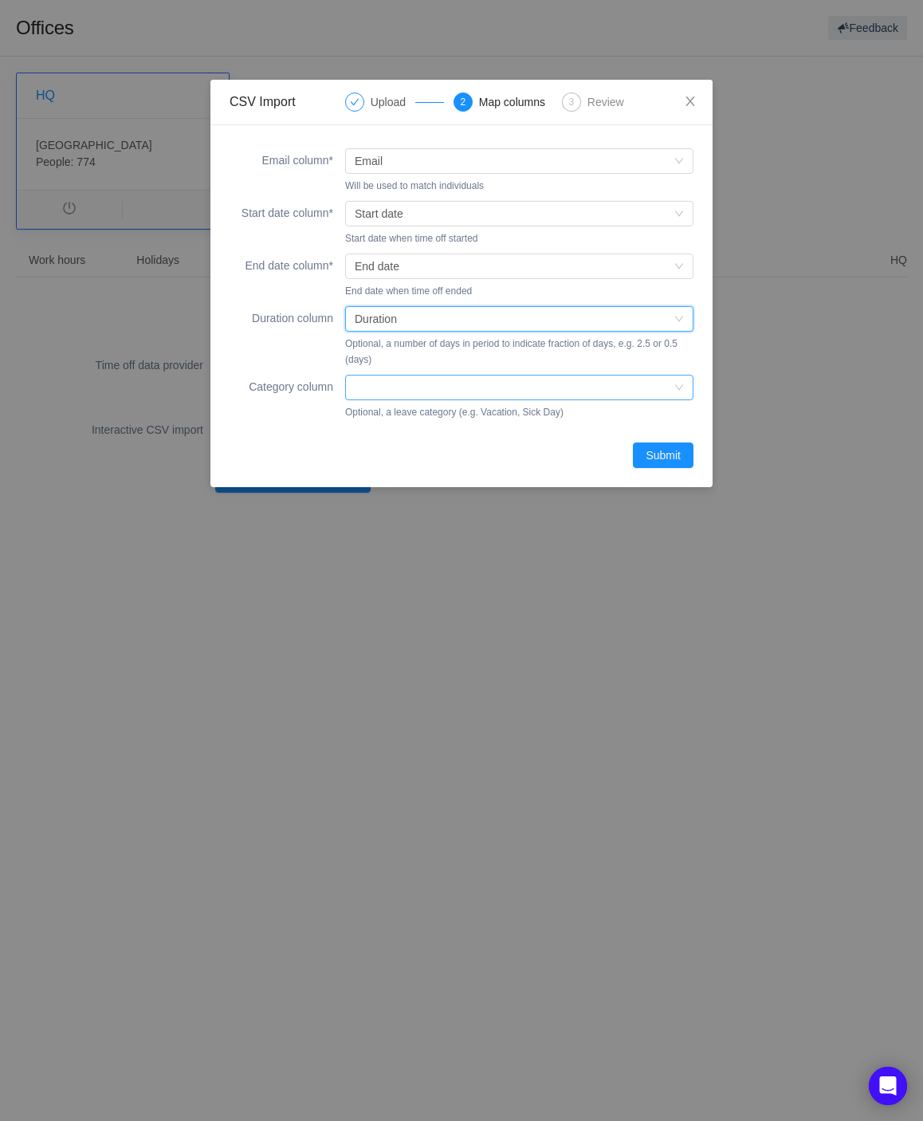
click at [390, 391] on div at bounding box center [514, 388] width 319 height 24
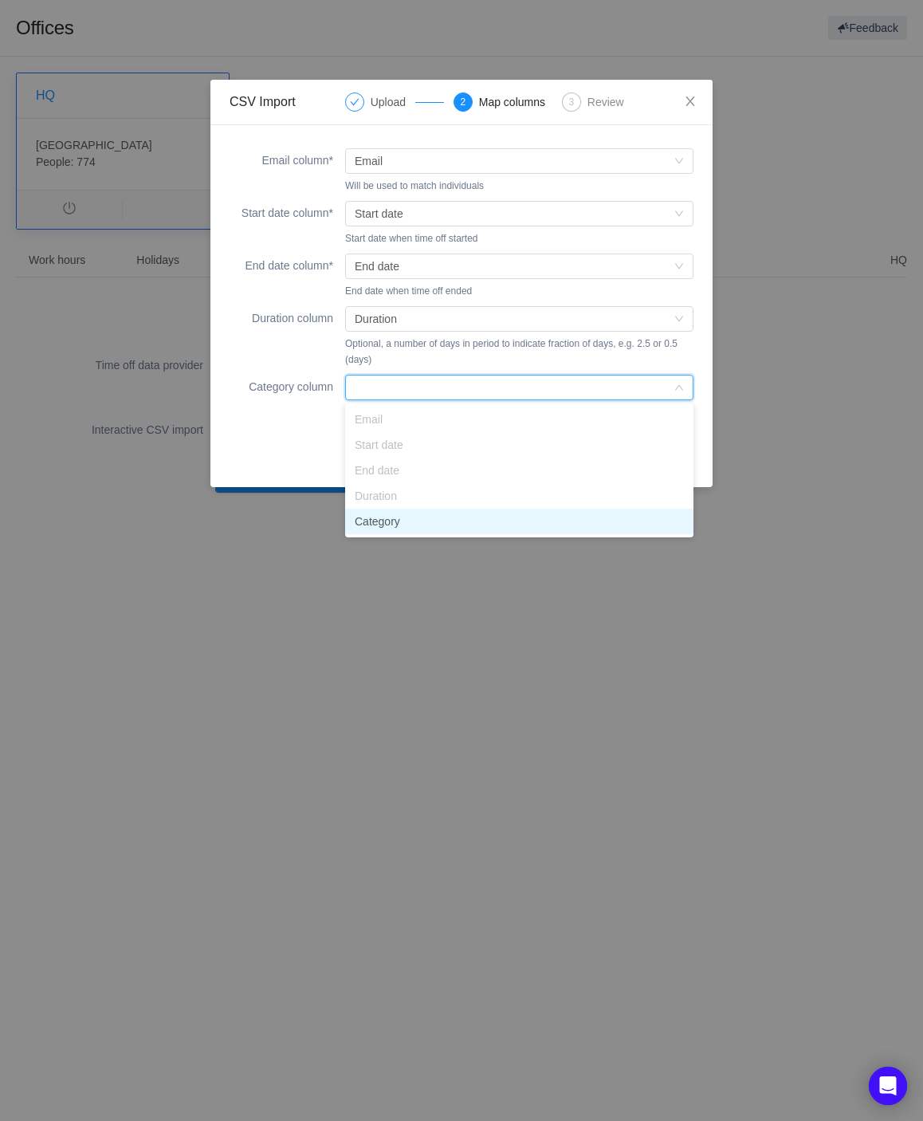
click at [394, 521] on li "Category" at bounding box center [519, 522] width 348 height 26
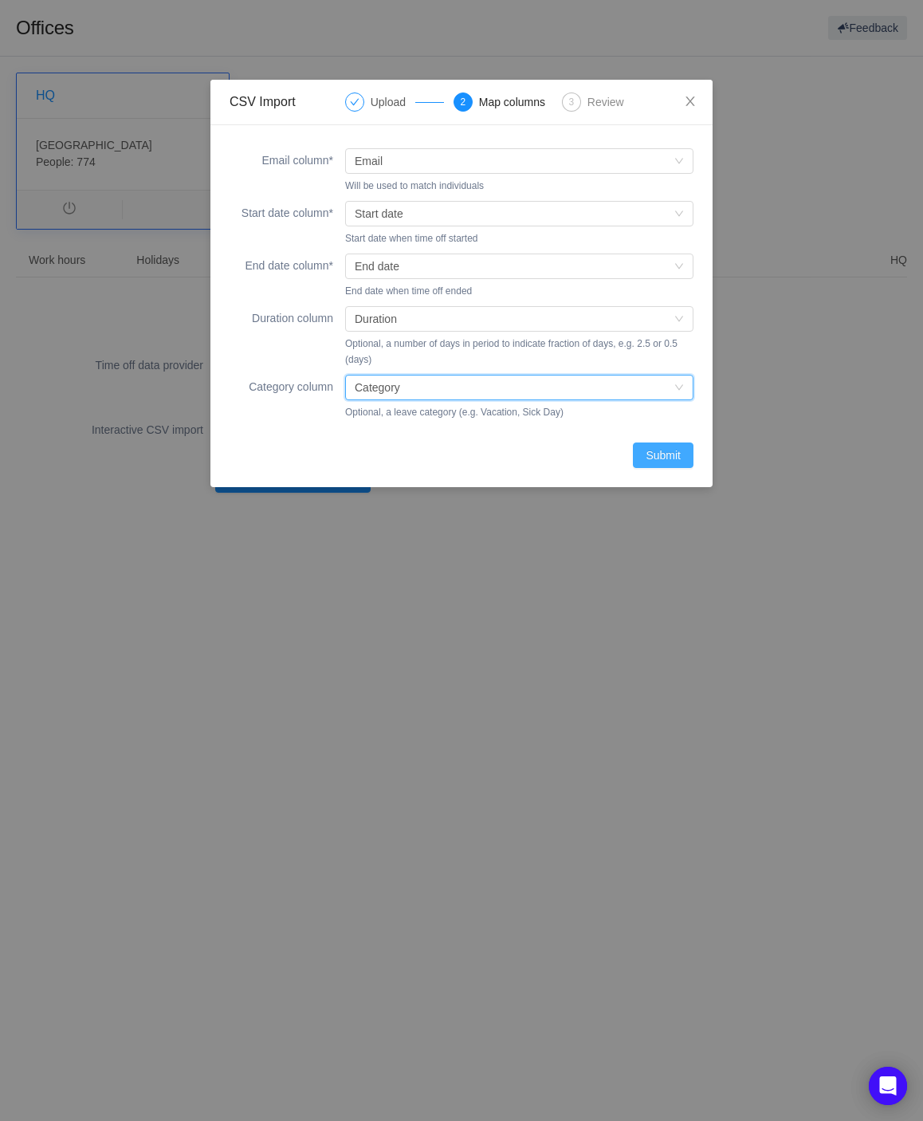
click at [667, 459] on button "Submit" at bounding box center [663, 455] width 61 height 26
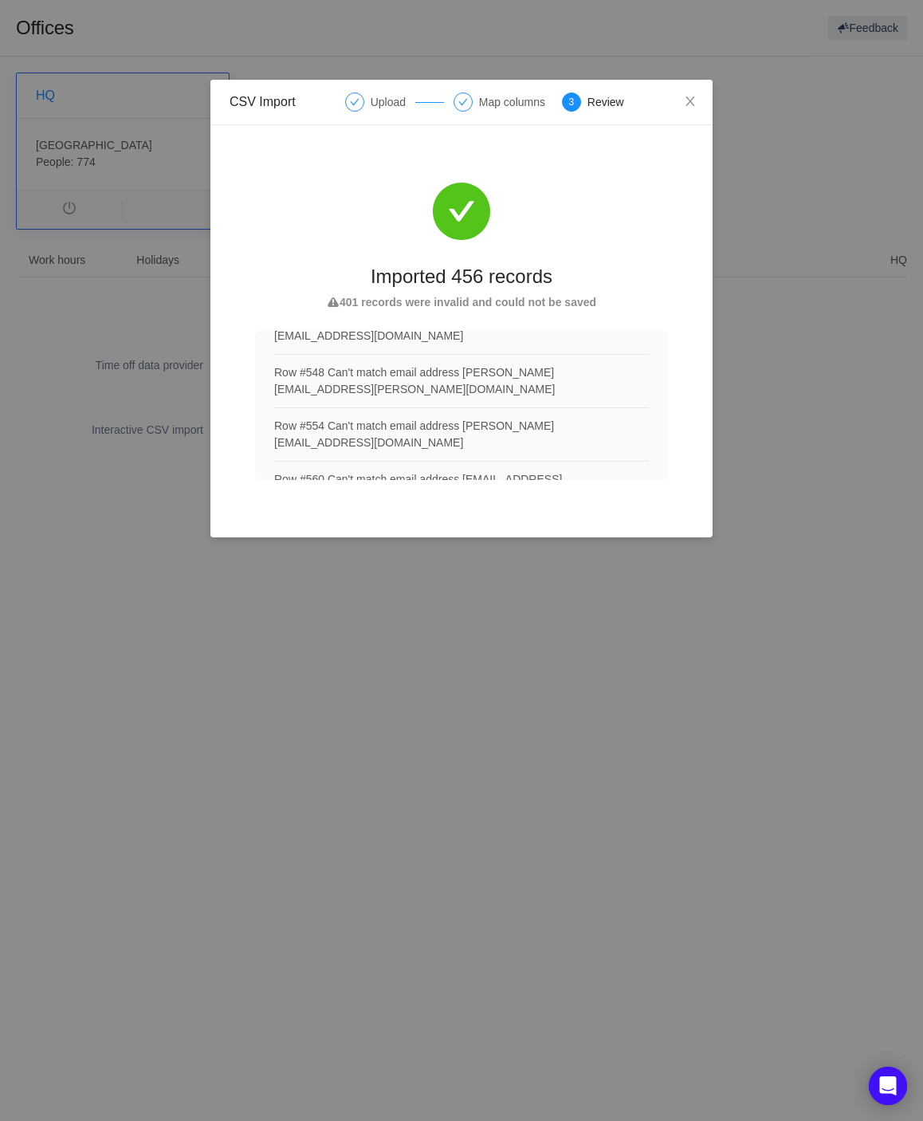
scroll to position [15483, 0]
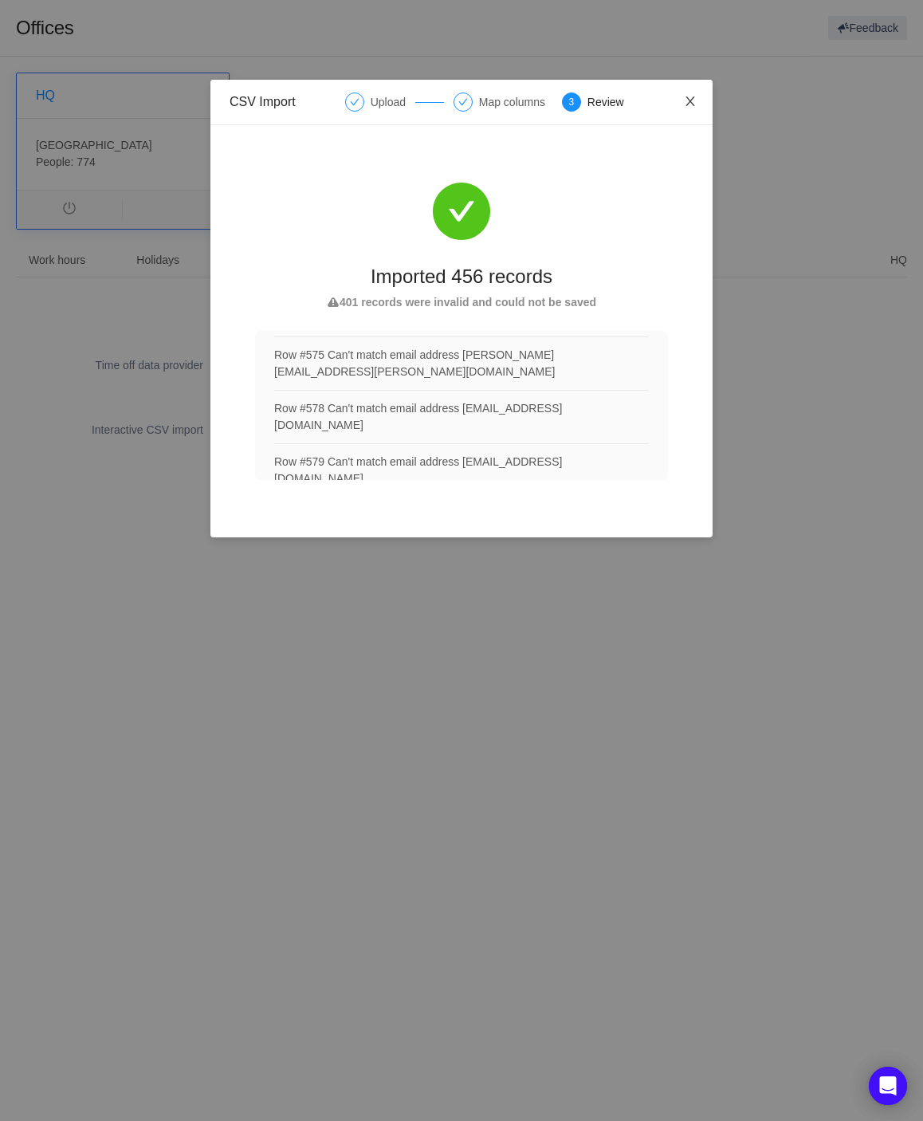
click at [694, 92] on span "Close" at bounding box center [690, 102] width 45 height 45
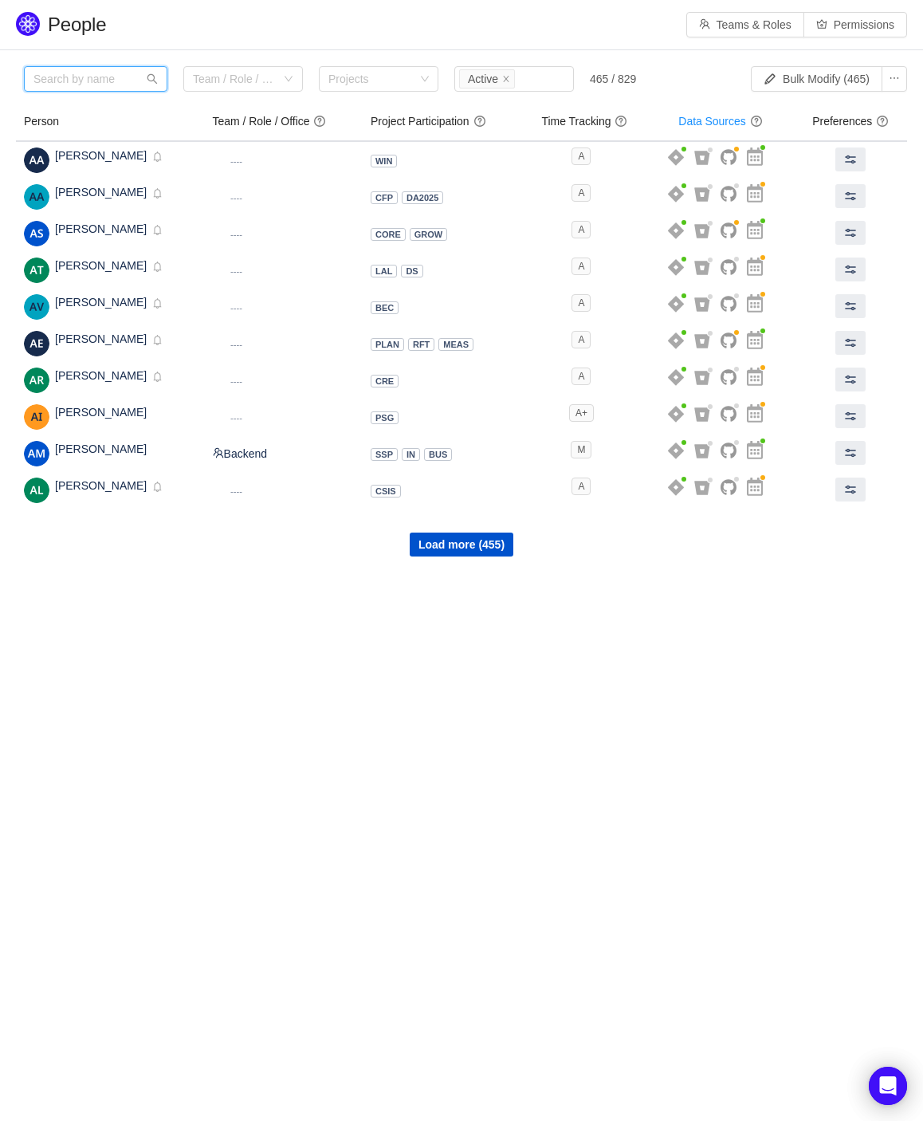
click at [92, 84] on input "text" at bounding box center [96, 79] width 144 height 26
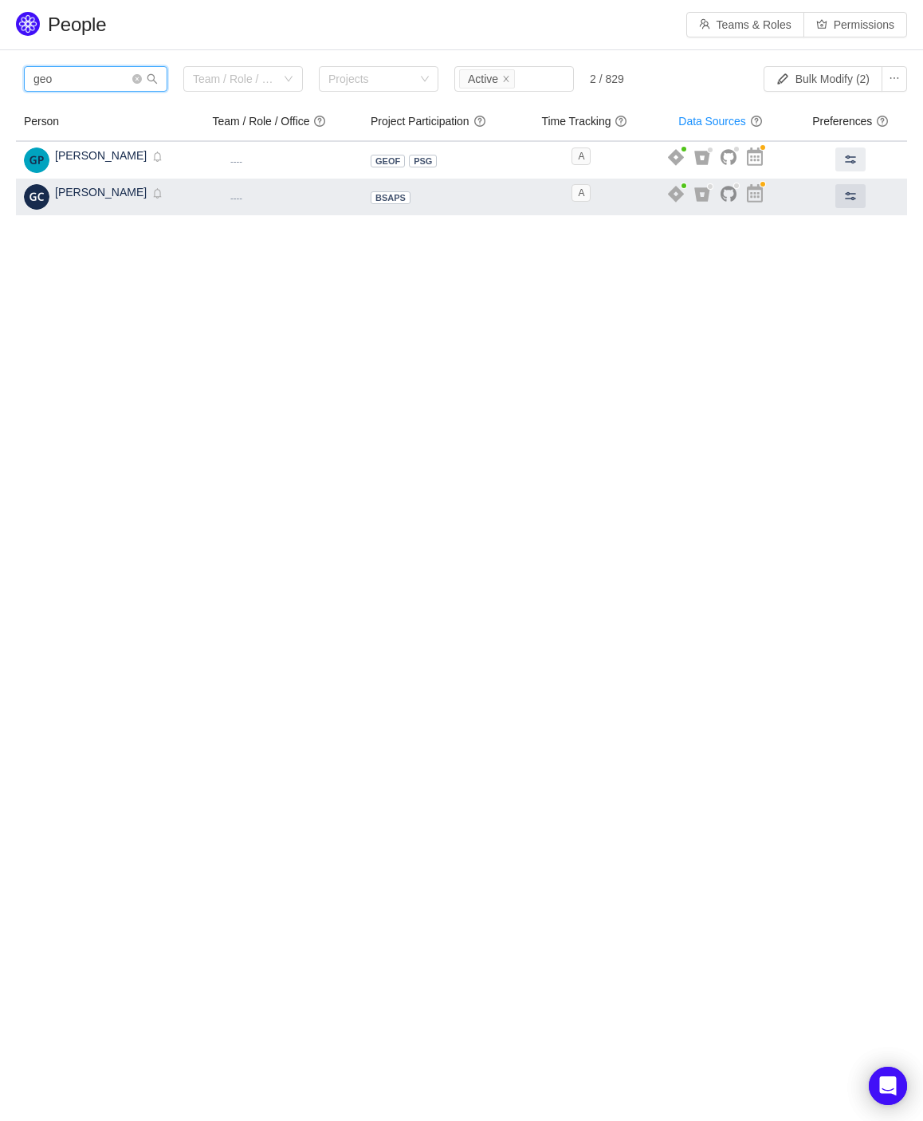
type input "geo"
click at [86, 199] on div "[PERSON_NAME] Inactive Disabled" at bounding box center [109, 197] width 108 height 26
click at [851, 193] on span at bounding box center [850, 196] width 13 height 13
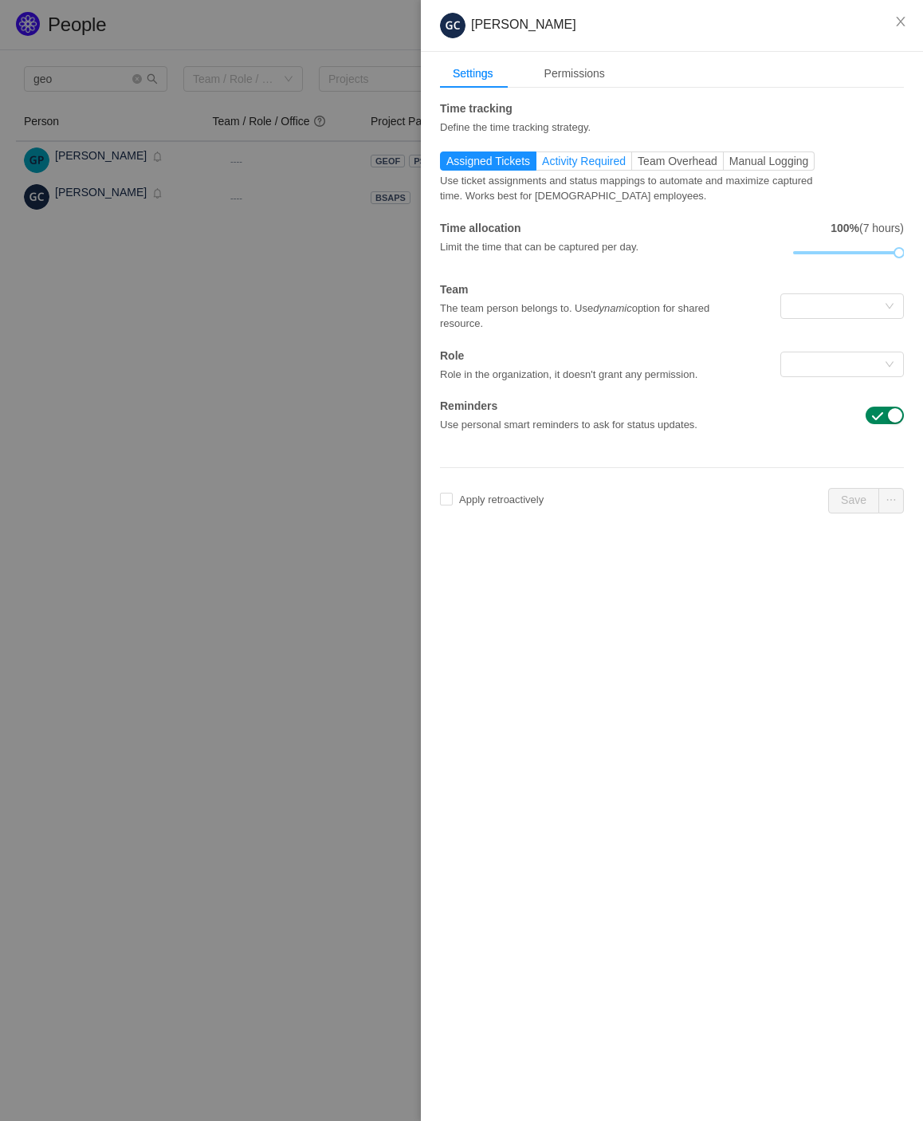
click at [560, 164] on span "Activity Required" at bounding box center [584, 161] width 84 height 13
click at [542, 165] on input "Activity Required" at bounding box center [542, 165] width 0 height 0
click at [651, 167] on label "Team Overhead" at bounding box center [678, 160] width 92 height 19
click at [638, 165] on input "Team Overhead" at bounding box center [638, 165] width 0 height 0
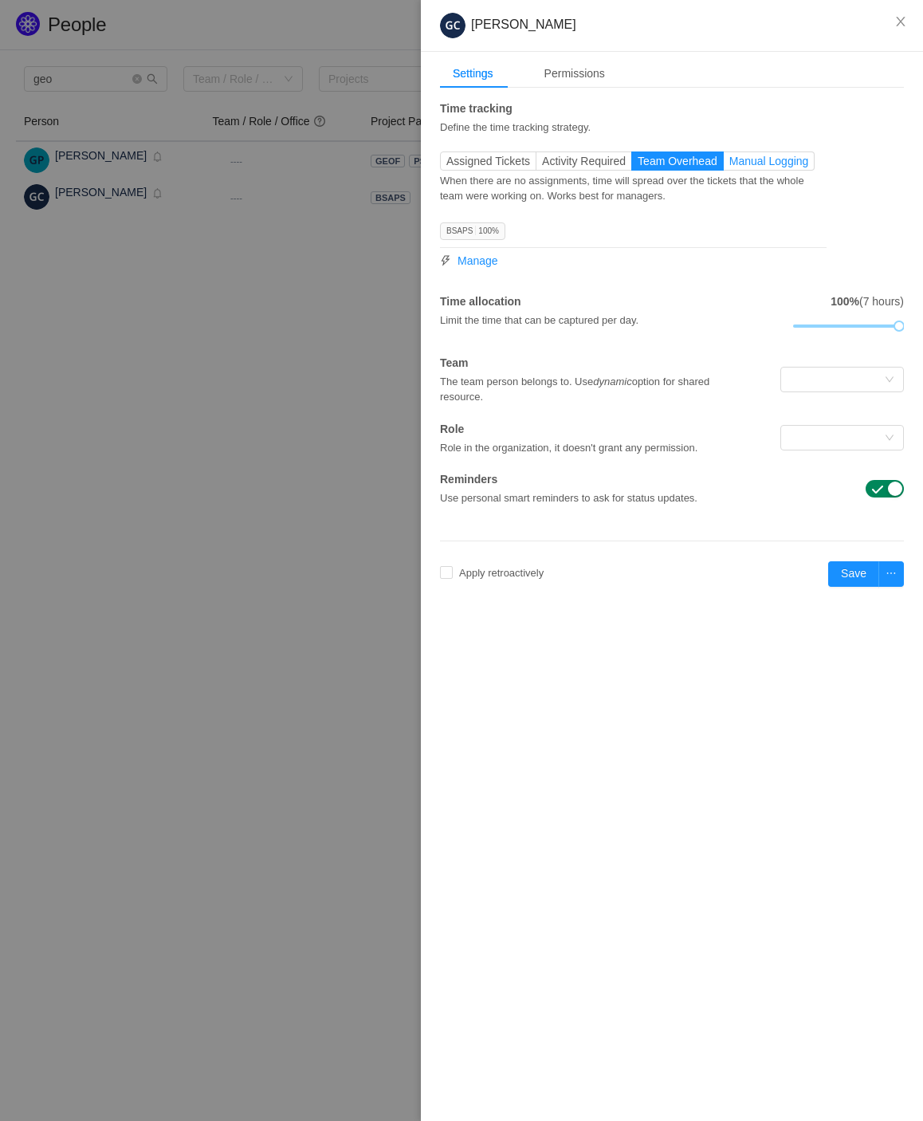
click at [748, 165] on span "Manual Logging" at bounding box center [769, 161] width 80 height 13
click at [729, 165] on input "Manual Logging" at bounding box center [729, 165] width 0 height 0
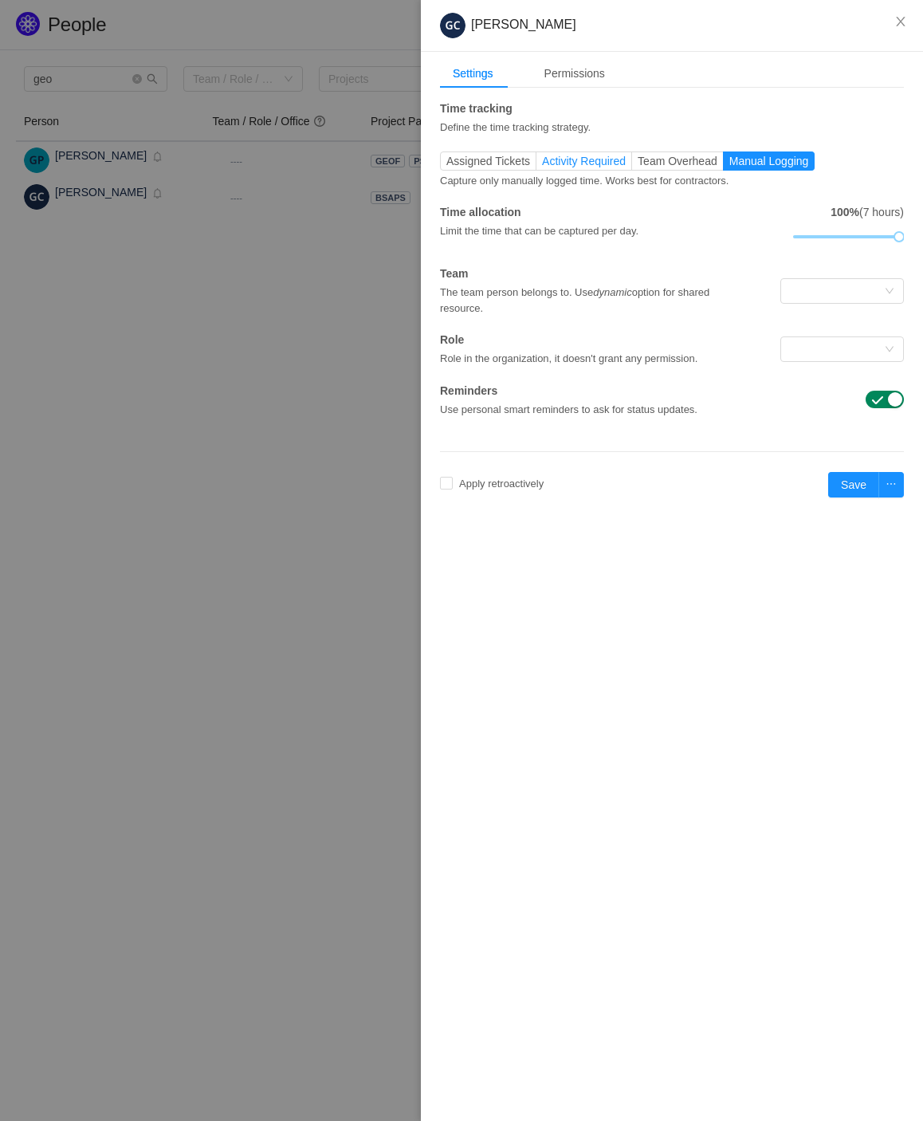
click at [607, 162] on span "Activity Required" at bounding box center [584, 161] width 84 height 13
click at [542, 165] on input "Activity Required" at bounding box center [542, 165] width 0 height 0
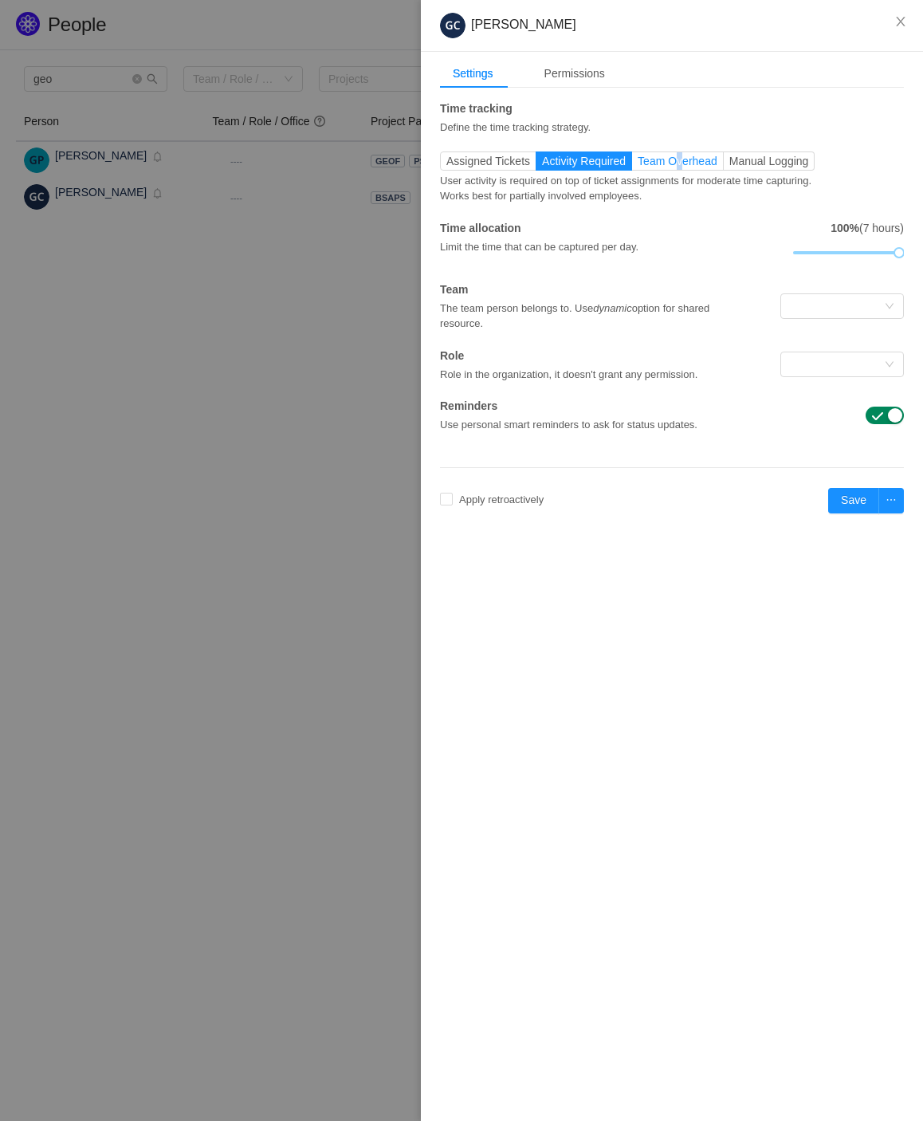
click at [680, 162] on span "Team Overhead" at bounding box center [678, 161] width 80 height 13
click at [477, 163] on span "Assigned Tickets" at bounding box center [488, 161] width 84 height 13
click at [446, 165] on input "Assigned Tickets" at bounding box center [446, 165] width 0 height 0
click at [893, 17] on button "Close" at bounding box center [901, 22] width 45 height 45
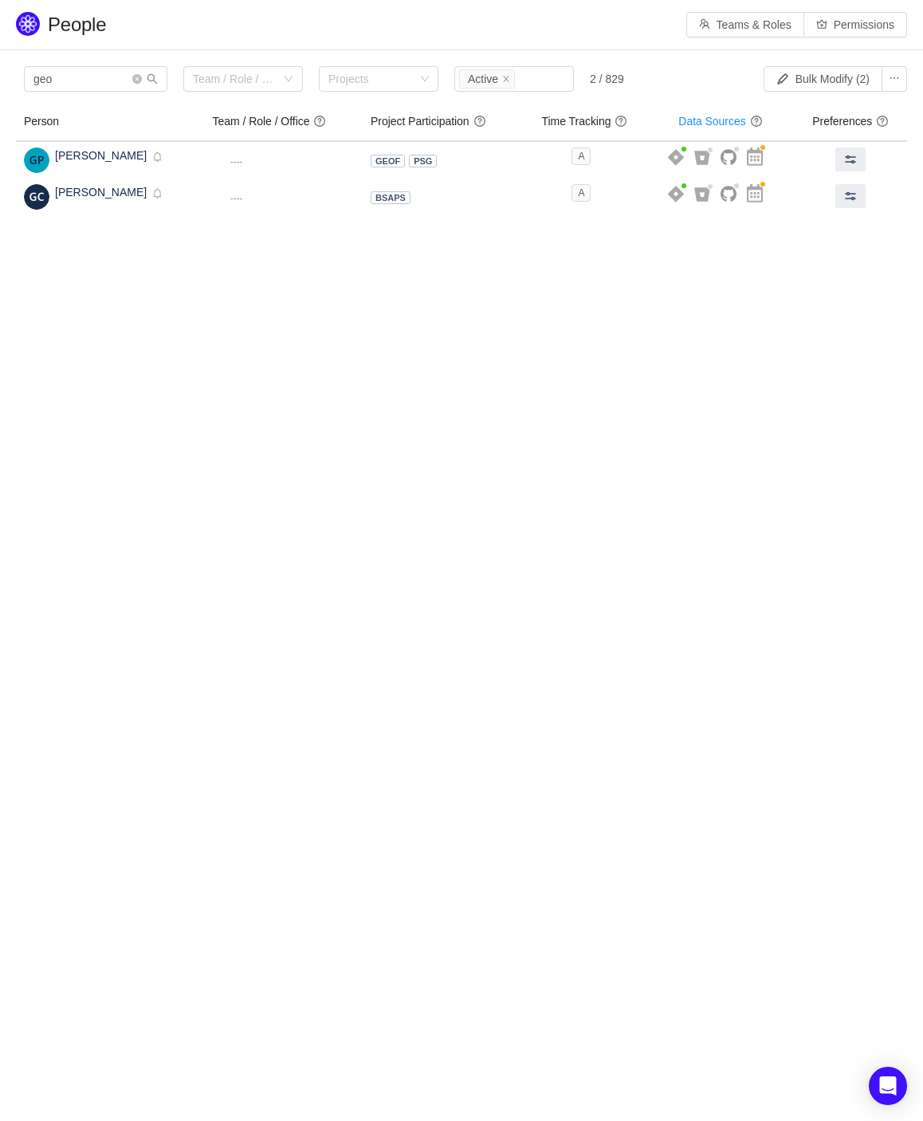
click at [367, 395] on body "People Teams & Roles Permissions Please review the list of users with privilege…" at bounding box center [461, 560] width 923 height 1121
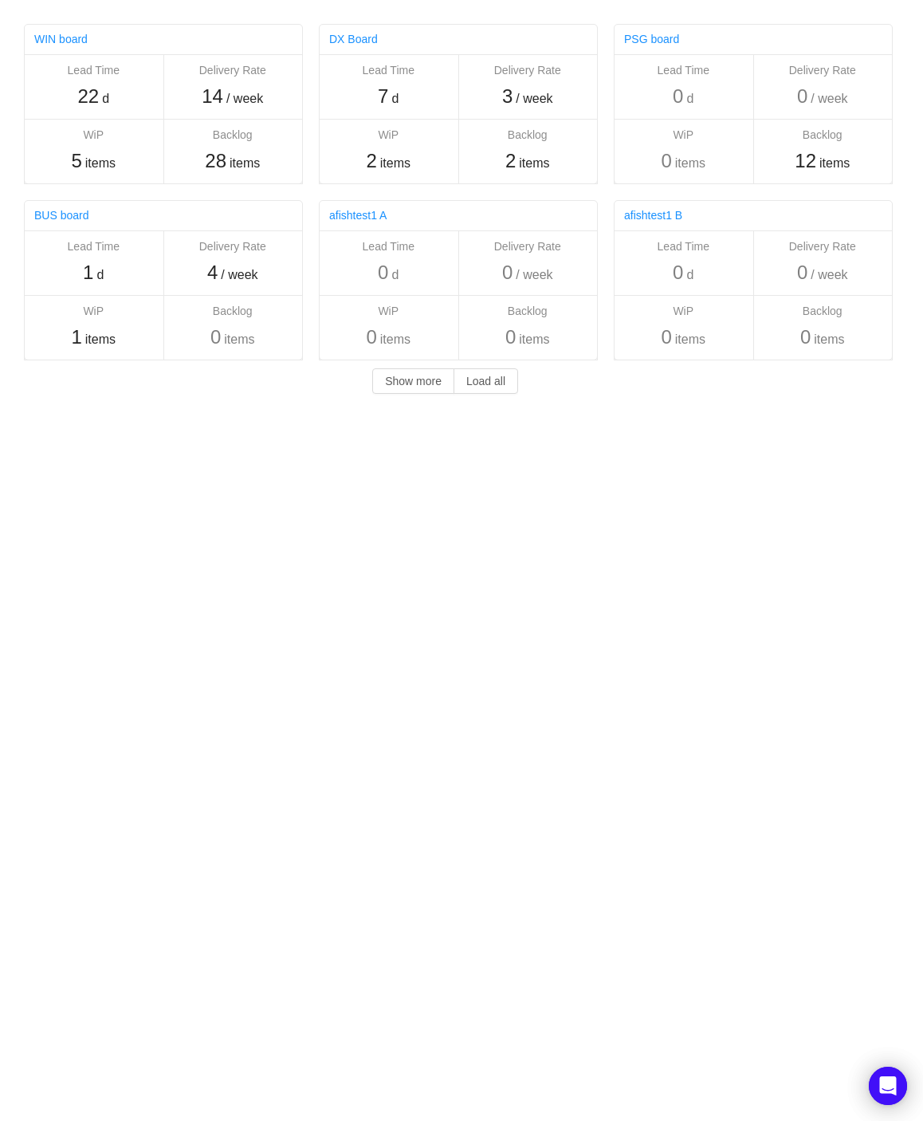
click at [324, 490] on body "Others WIN board Lead Time 22 d Delivery Rate 14 / week WiP 5 items Backlog 28 …" at bounding box center [461, 560] width 923 height 1121
click at [500, 216] on div "afishtest1 A" at bounding box center [435, 215] width 212 height 29
click at [381, 215] on link "afishtest1 A" at bounding box center [357, 215] width 57 height 13
click at [501, 384] on button "Load all" at bounding box center [486, 381] width 65 height 26
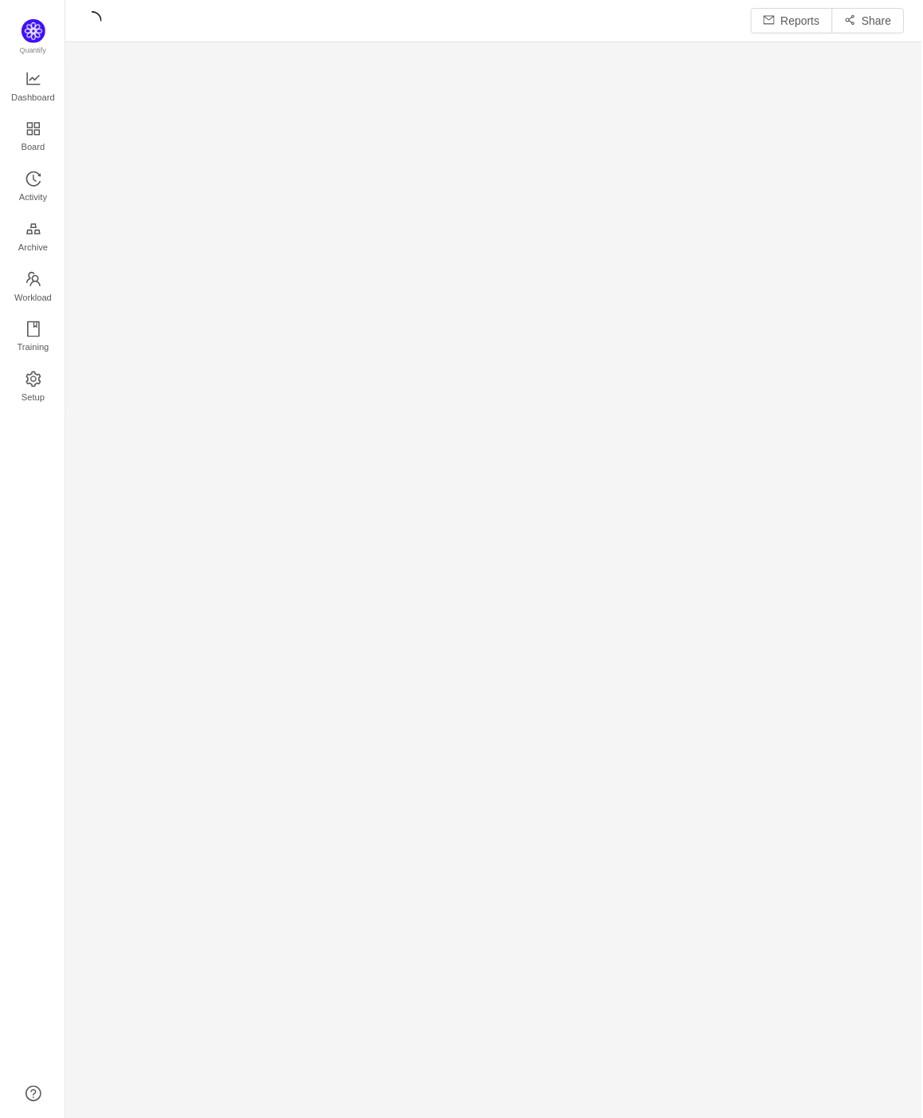
scroll to position [1122, 859]
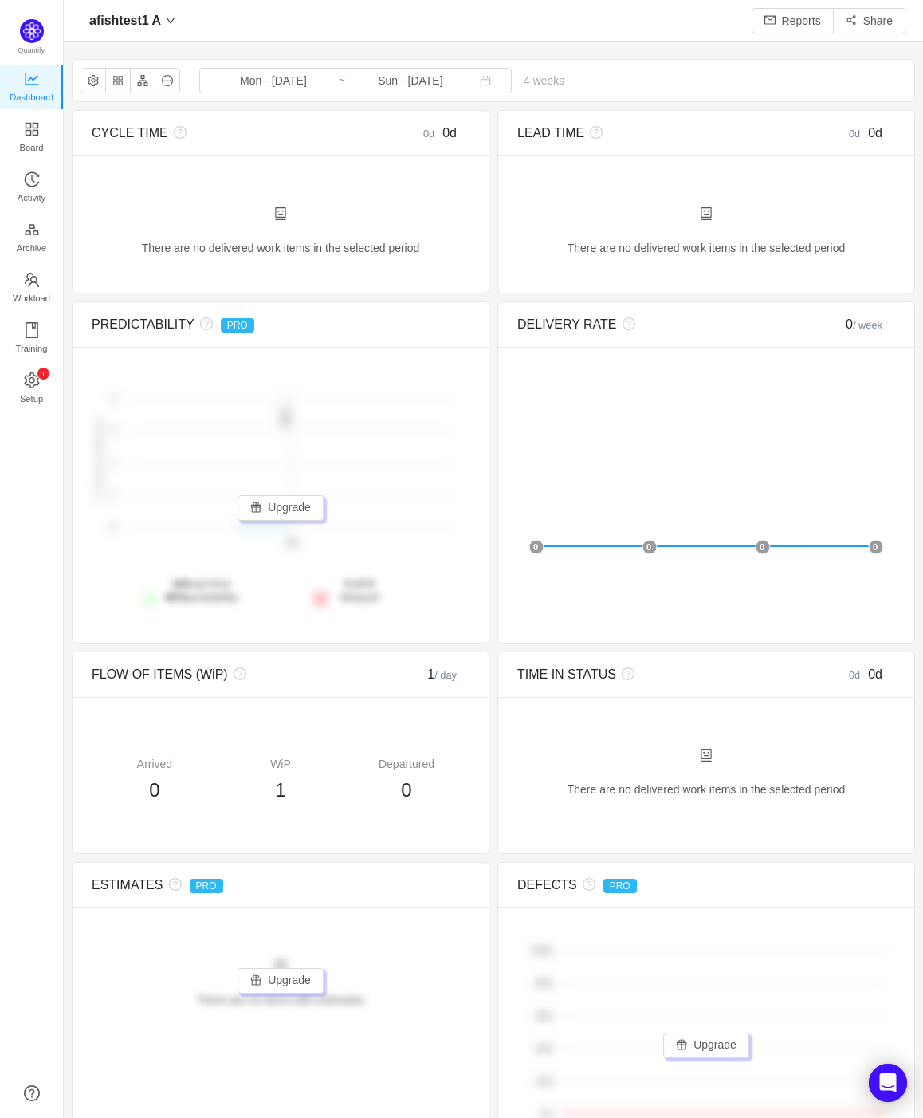
scroll to position [1118, 859]
